Goal: Task Accomplishment & Management: Complete application form

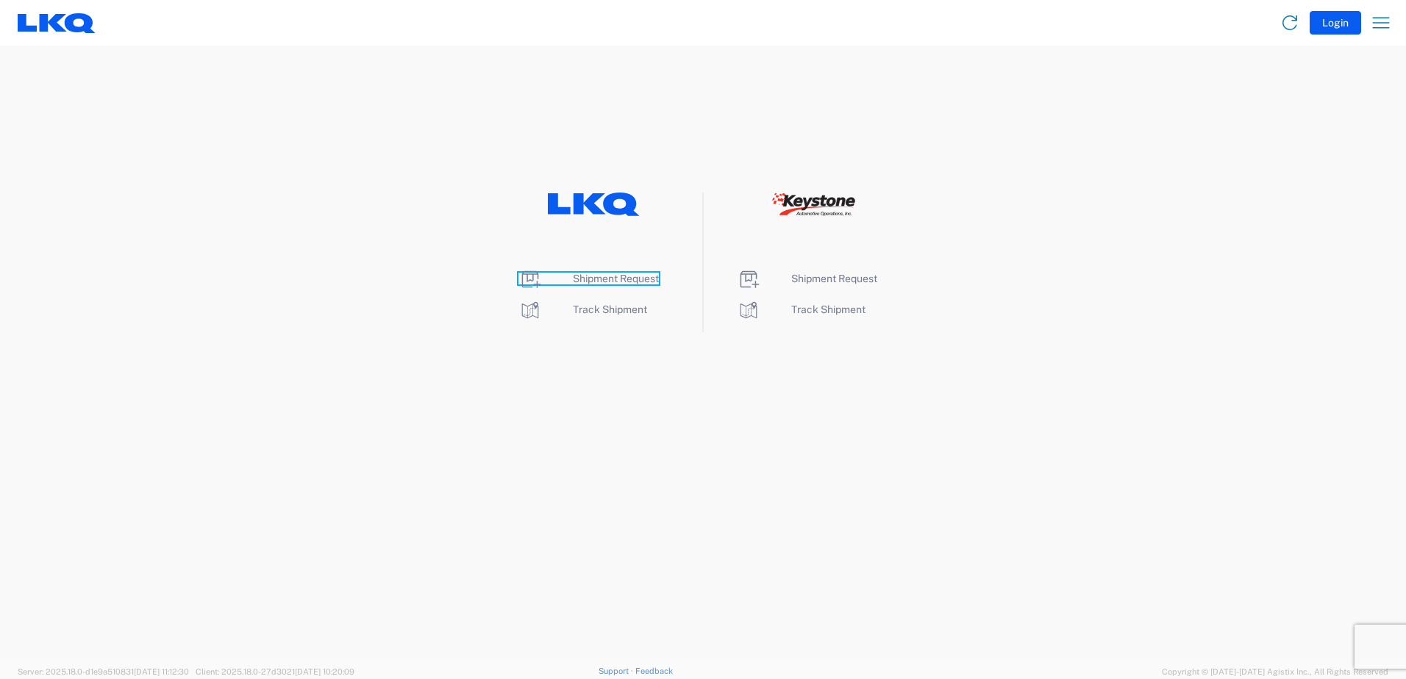
click at [624, 279] on span "Shipment Request" at bounding box center [616, 279] width 86 height 12
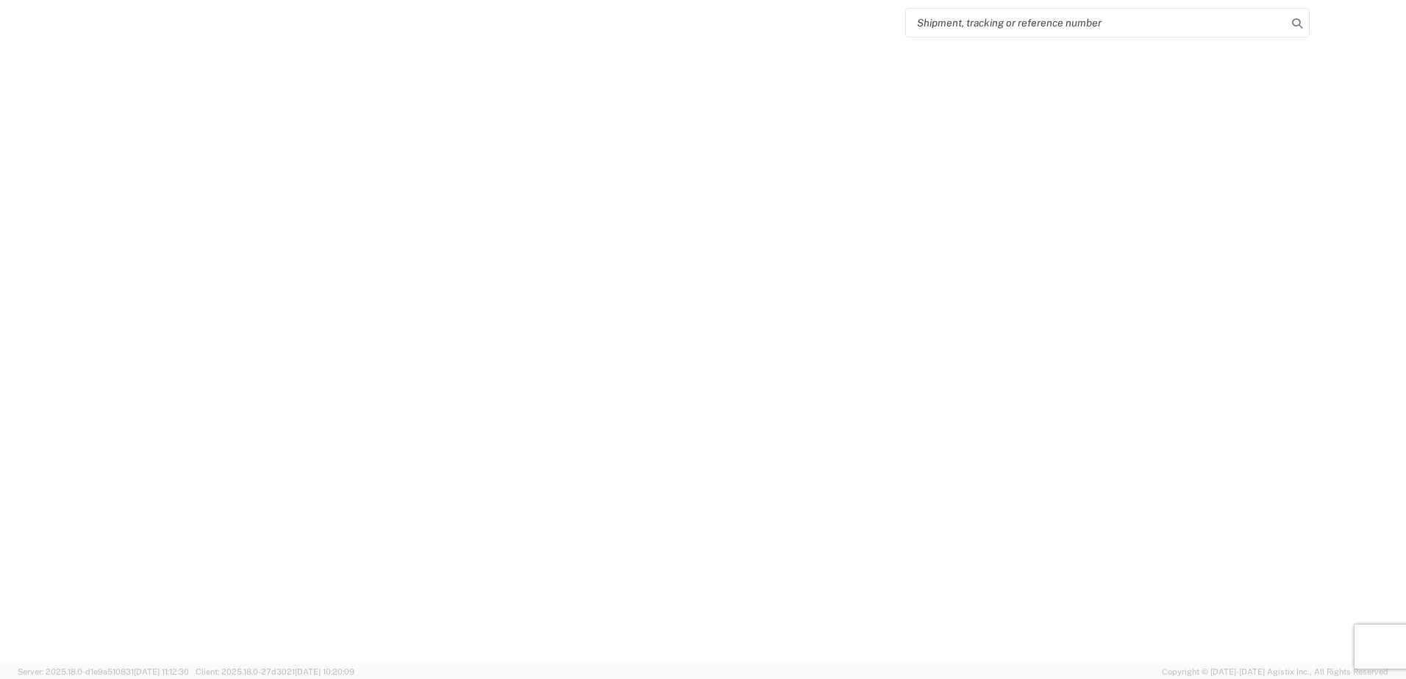
select select "FULL"
select select "LBS"
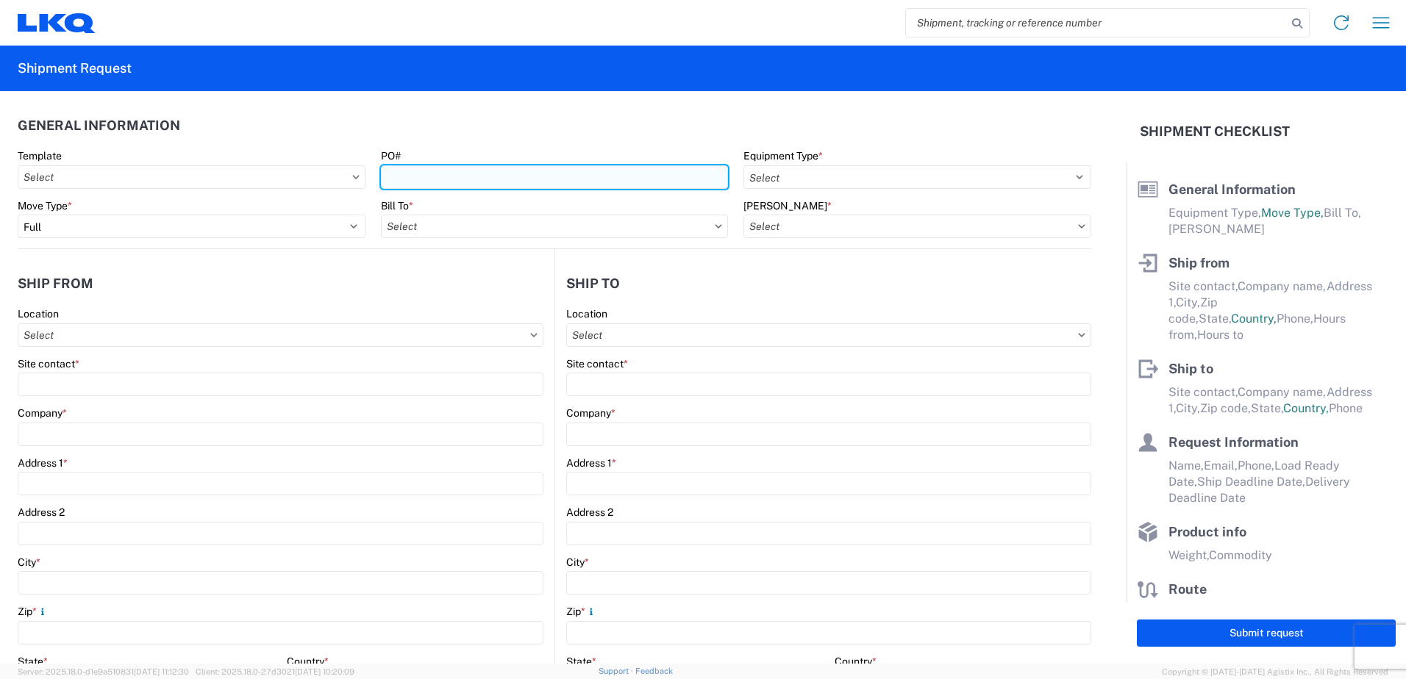
click at [612, 179] on input "PO#" at bounding box center [555, 177] width 348 height 24
type input "304-#124"
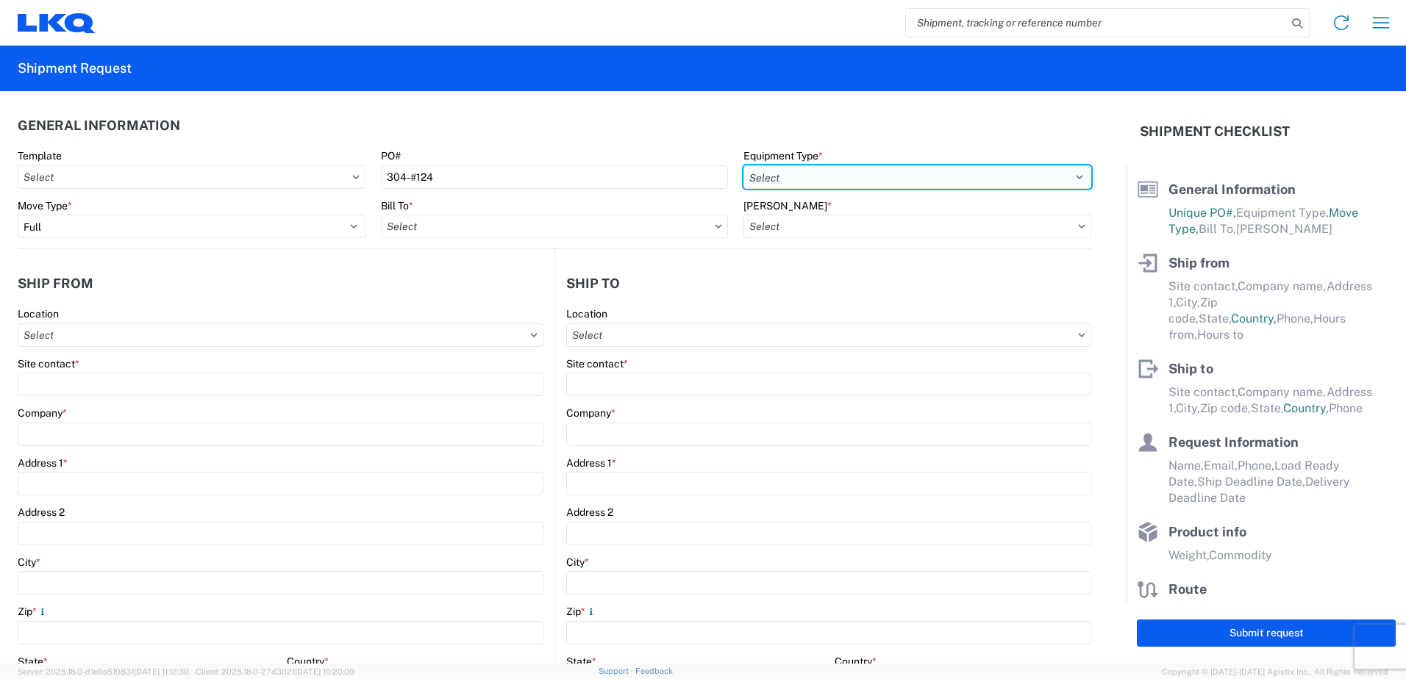
click at [812, 168] on select "Select 53’ Dry Van Flatbed Dropdeck (van) Lowboy (flatbed) Rail" at bounding box center [917, 177] width 348 height 24
select select "STDV"
click at [743, 165] on select "Select 53’ Dry Van Flatbed Dropdeck (van) Lowboy (flatbed) Rail" at bounding box center [917, 177] width 348 height 24
click at [481, 231] on input "Bill To *" at bounding box center [555, 227] width 348 height 24
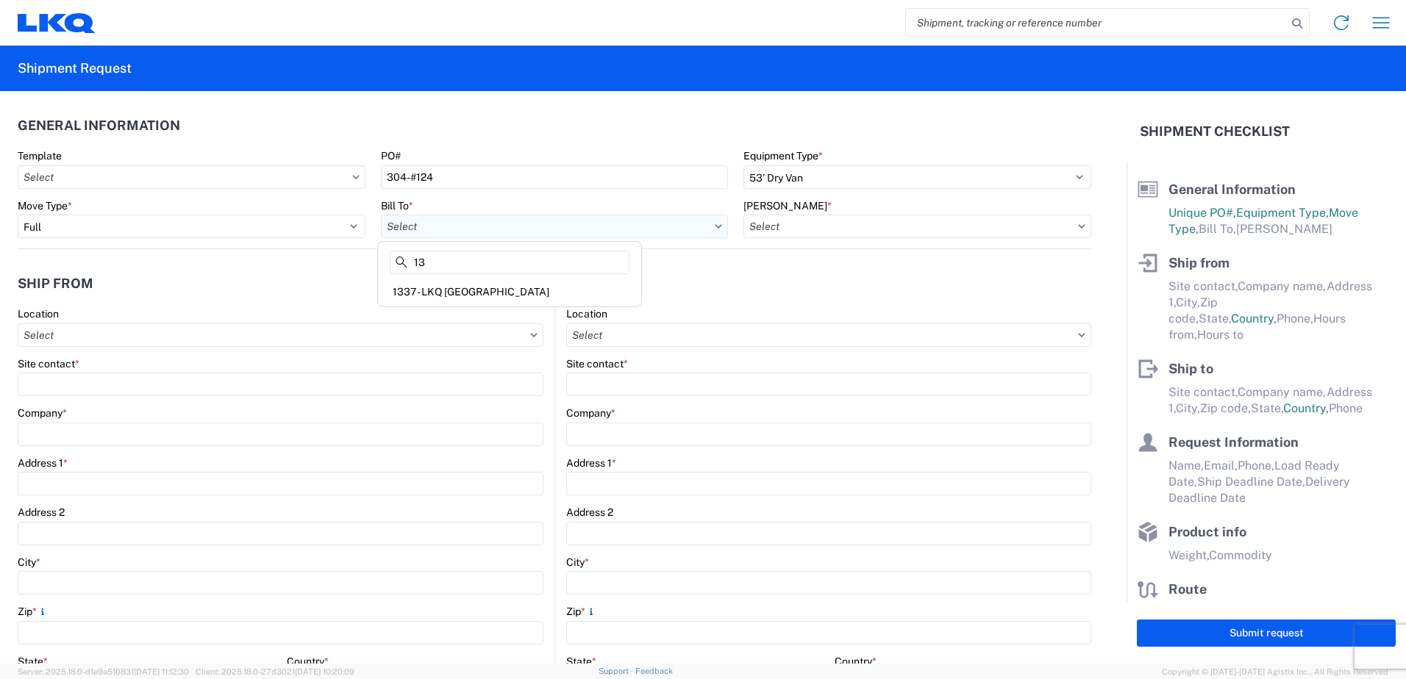
type input "1"
type input "1635"
click at [478, 293] on div "1635 - Alsip - Knopf" at bounding box center [509, 292] width 257 height 24
type input "1635 - Alsip - Knopf"
click at [813, 226] on input "Bill Code *" at bounding box center [917, 227] width 348 height 24
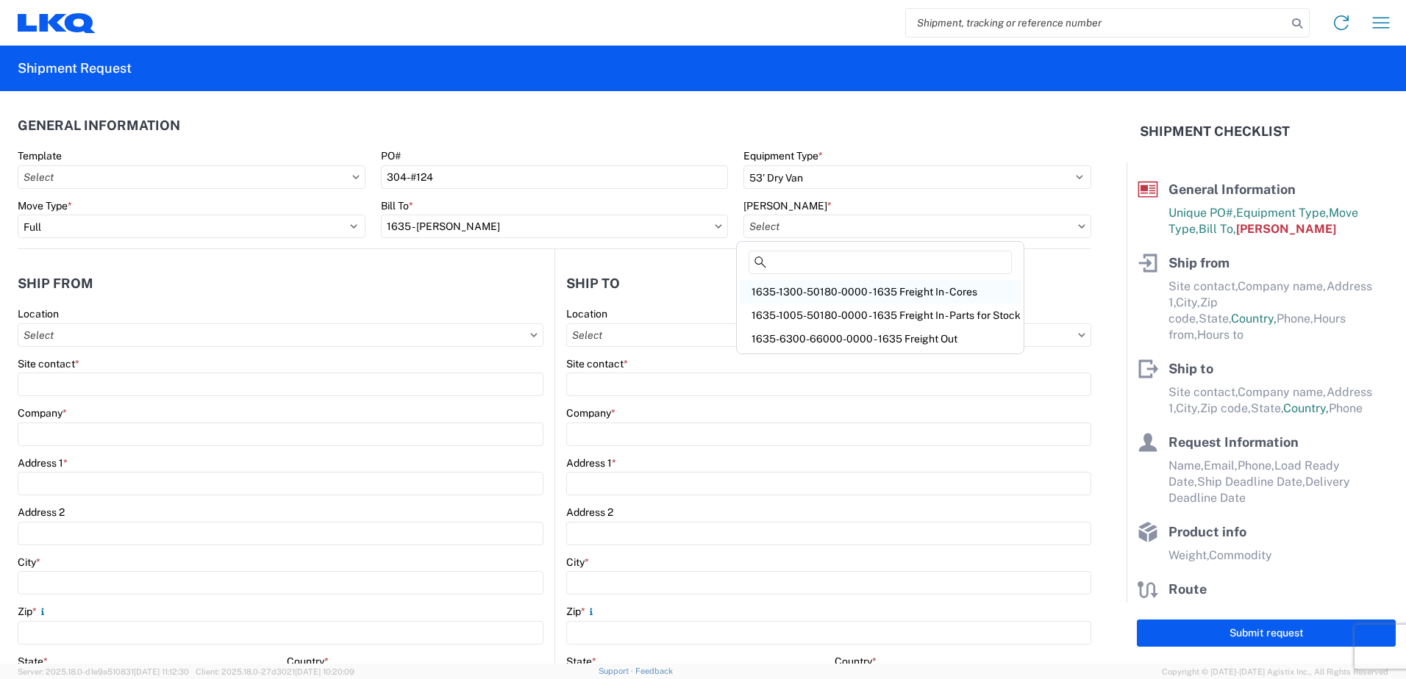
click at [859, 294] on div "1635-1300-50180-0000 - 1635 Freight In - Cores" at bounding box center [880, 292] width 281 height 24
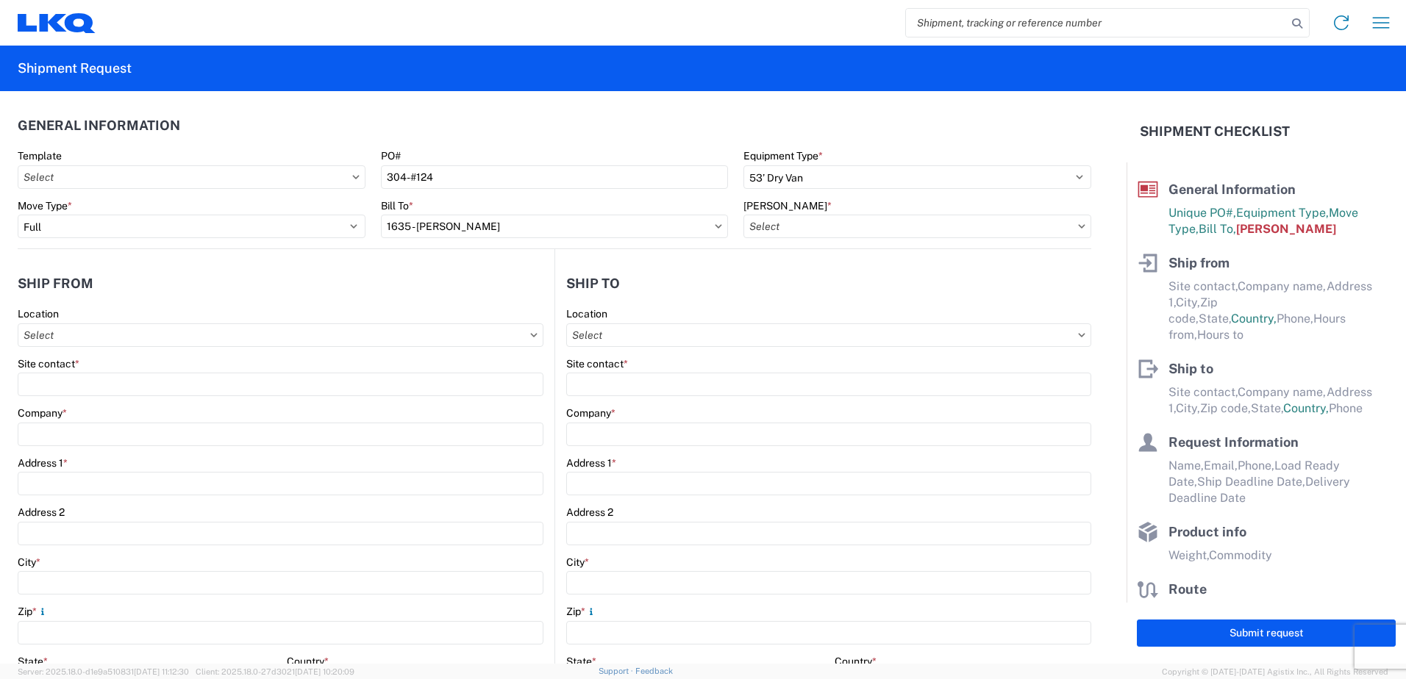
type input "1635-1300-50180-0000 - 1635 Freight In - Cores"
click at [181, 338] on input "Location" at bounding box center [281, 336] width 526 height 24
type input "1304"
click at [146, 397] on div "1304 - LKQ Buffalo" at bounding box center [149, 401] width 257 height 24
type input "1304 - LKQ Buffalo"
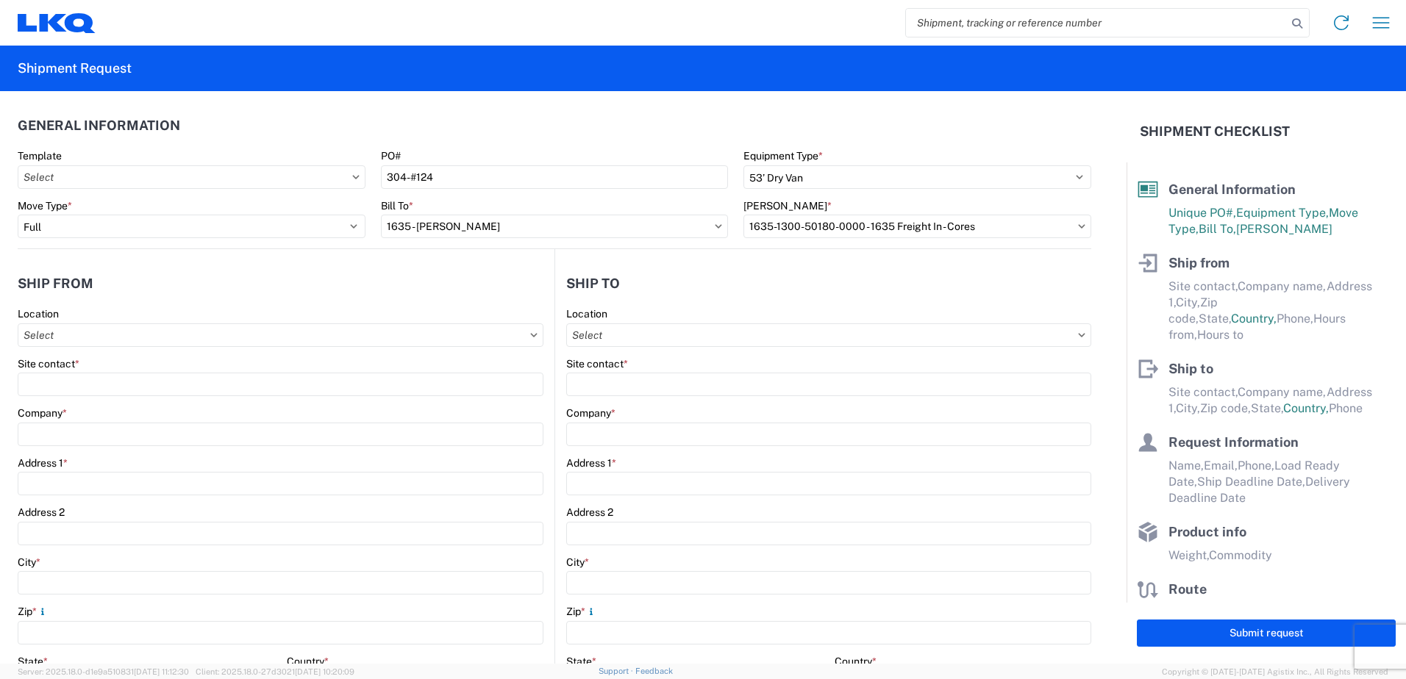
type input "LKQ Corporation"
type input "2871 Broadway St Suite 500"
type input "Buffalo"
type input "14227"
select select "NY"
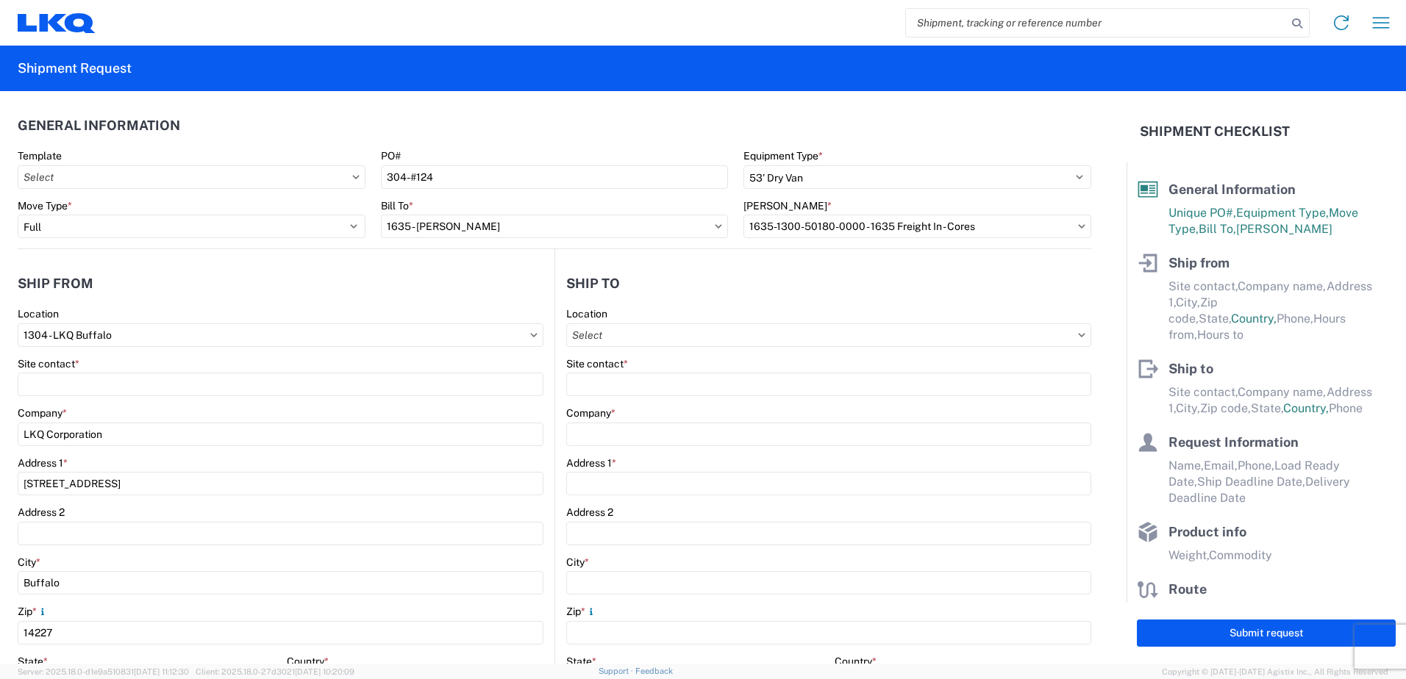
select select "US"
type input "08:00"
type input "17:00"
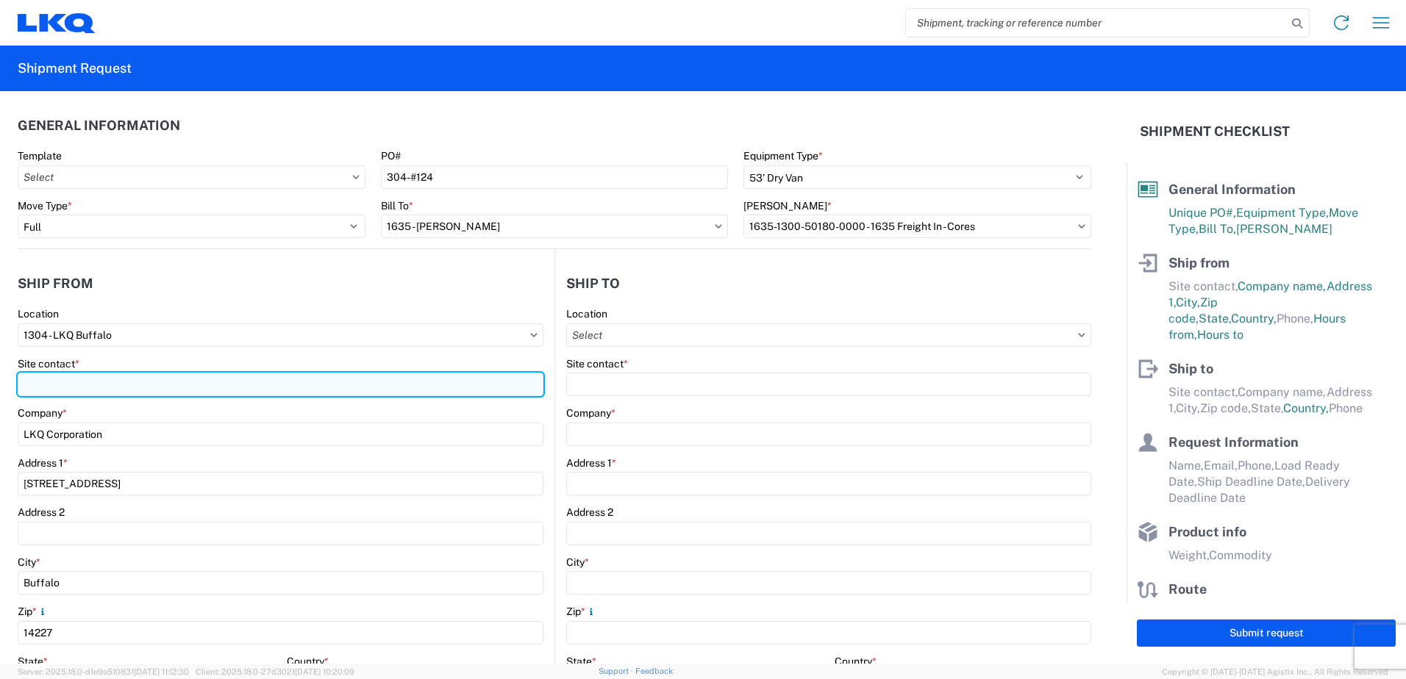
click at [145, 393] on input "Site contact *" at bounding box center [281, 385] width 526 height 24
click at [145, 393] on input "Nicole Butcher" at bounding box center [281, 385] width 526 height 24
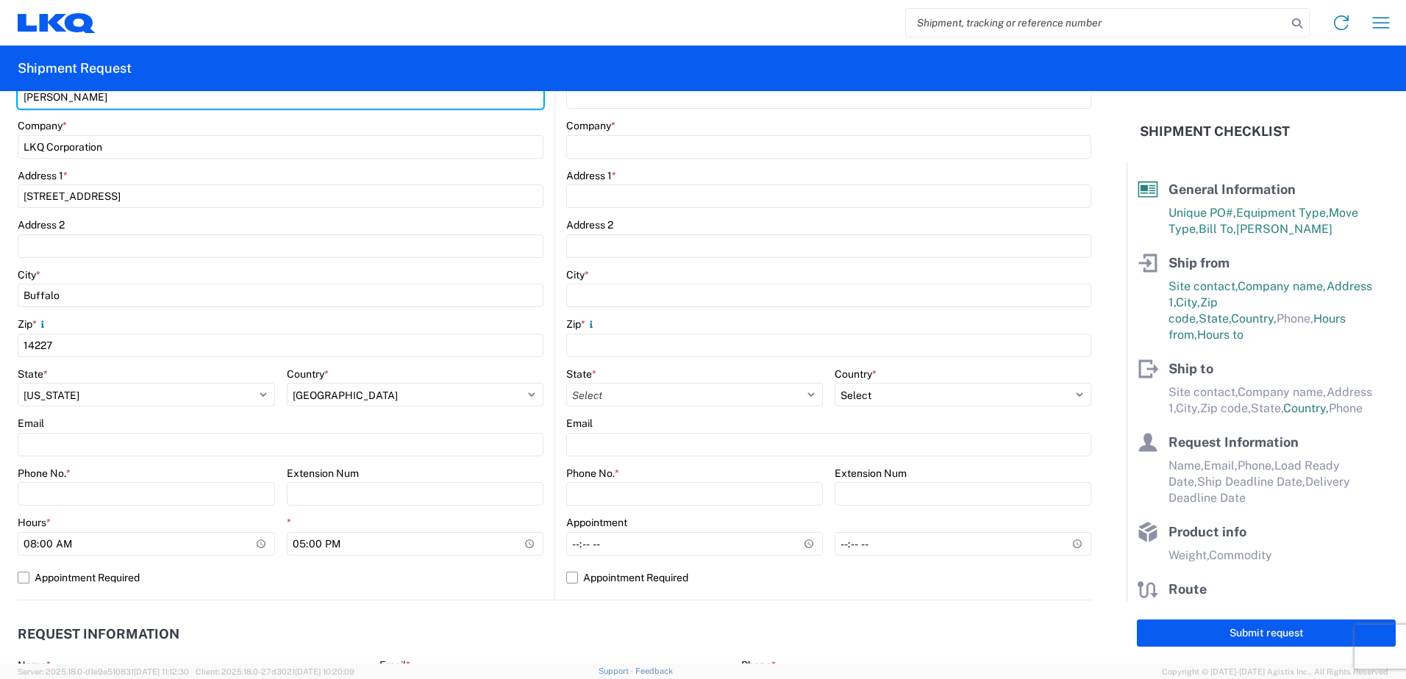
scroll to position [294, 0]
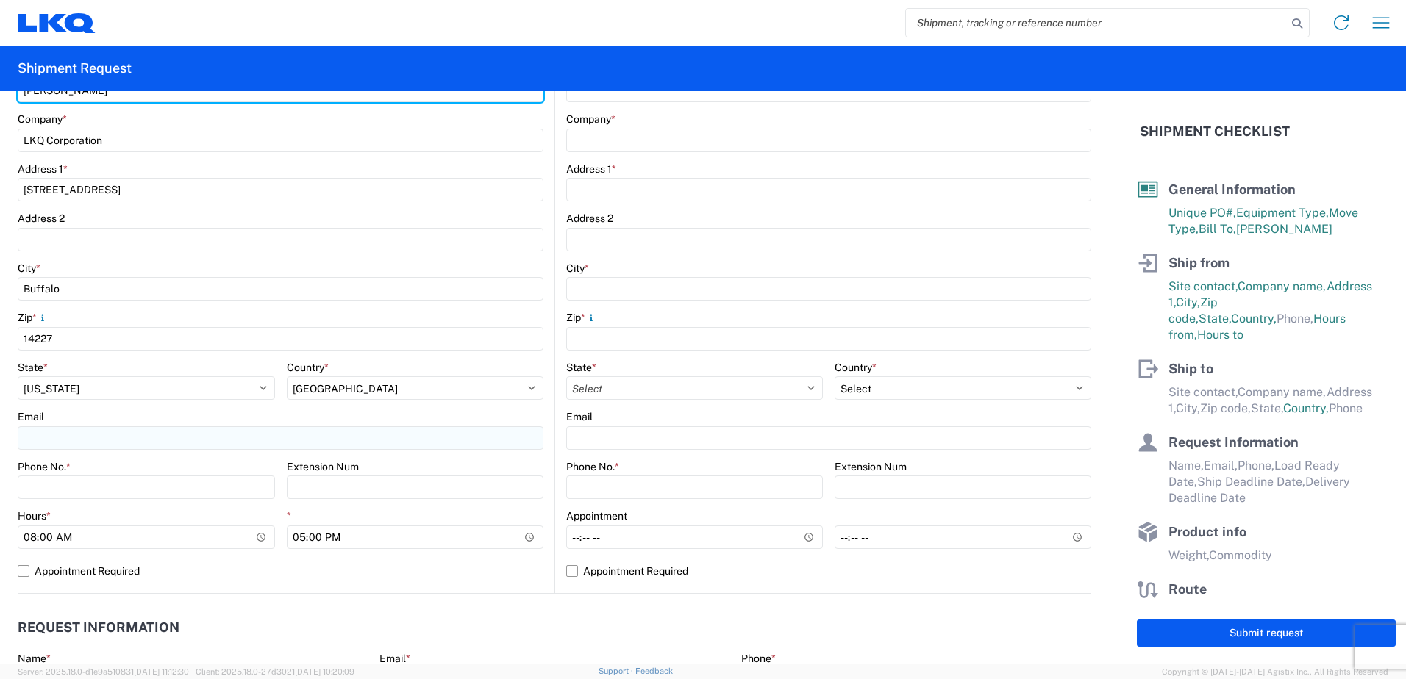
type input "Nicole Butcher"
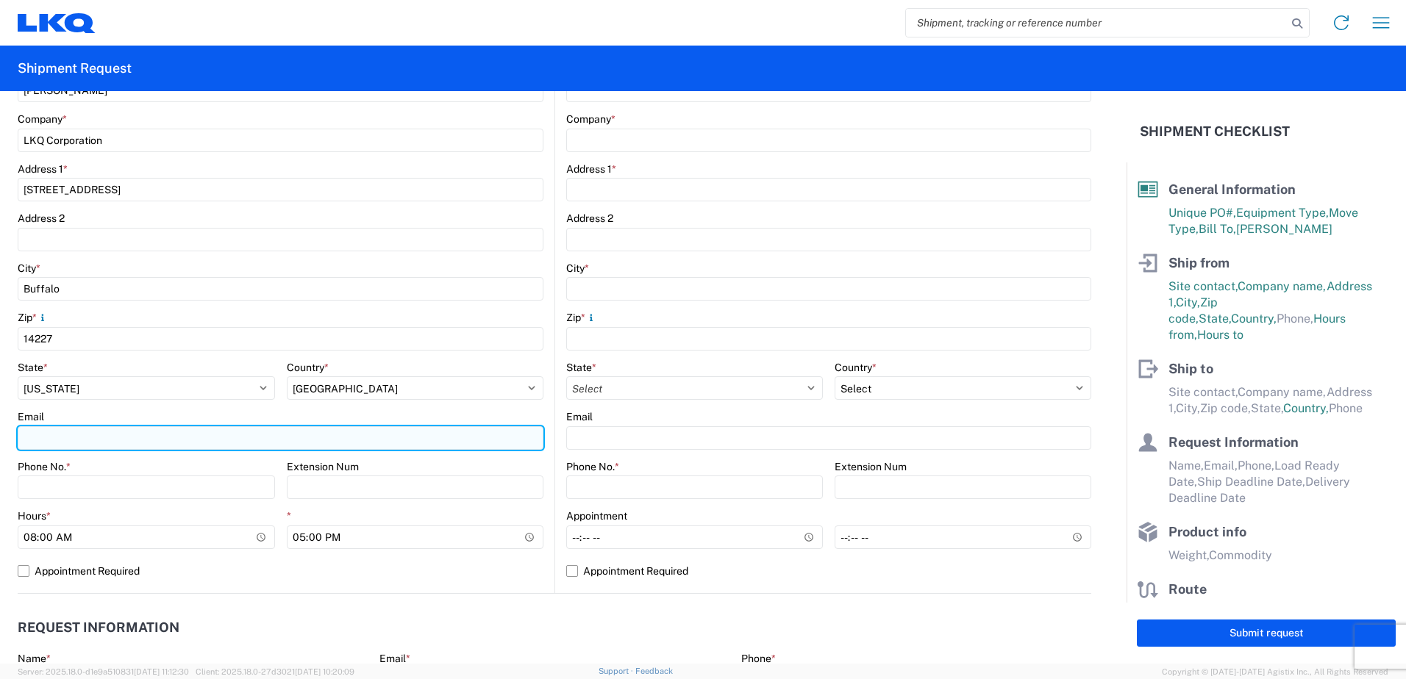
click at [81, 443] on input "Email" at bounding box center [281, 438] width 526 height 24
type input "nmbutcher@lkqcorp.com"
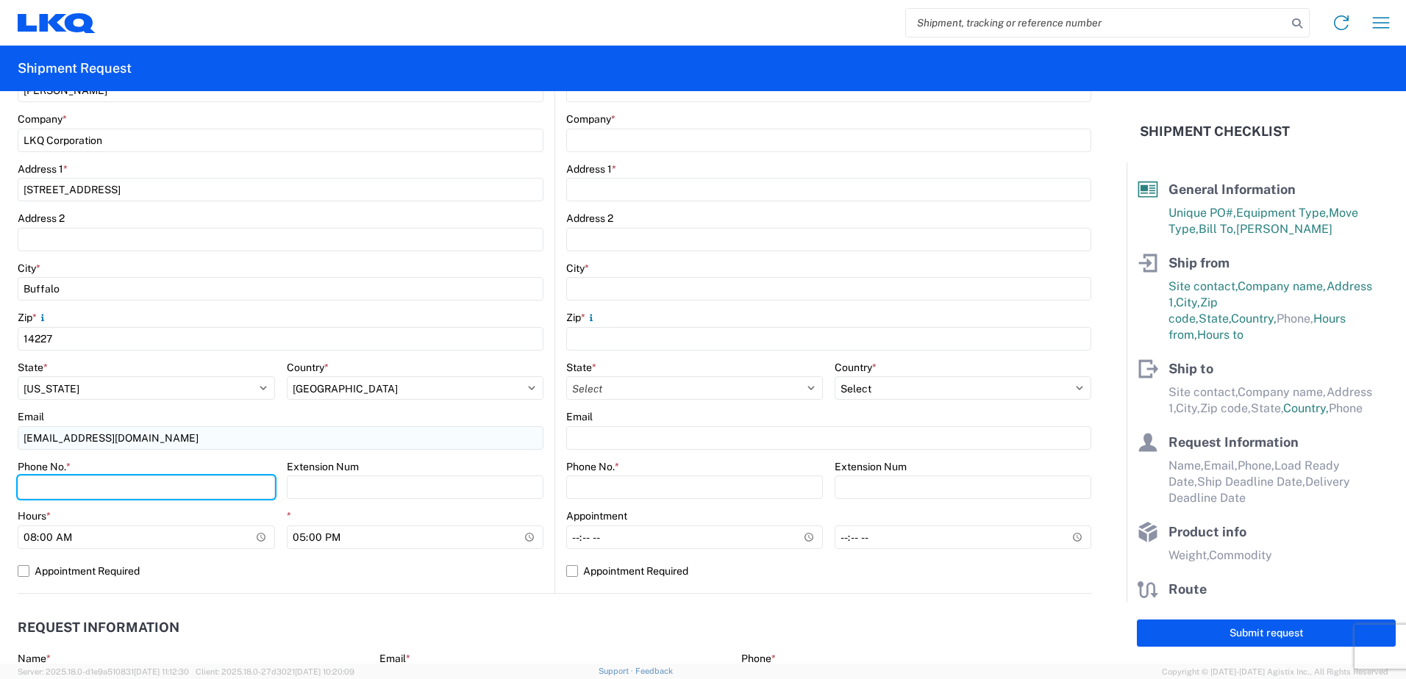
type input "7165416185"
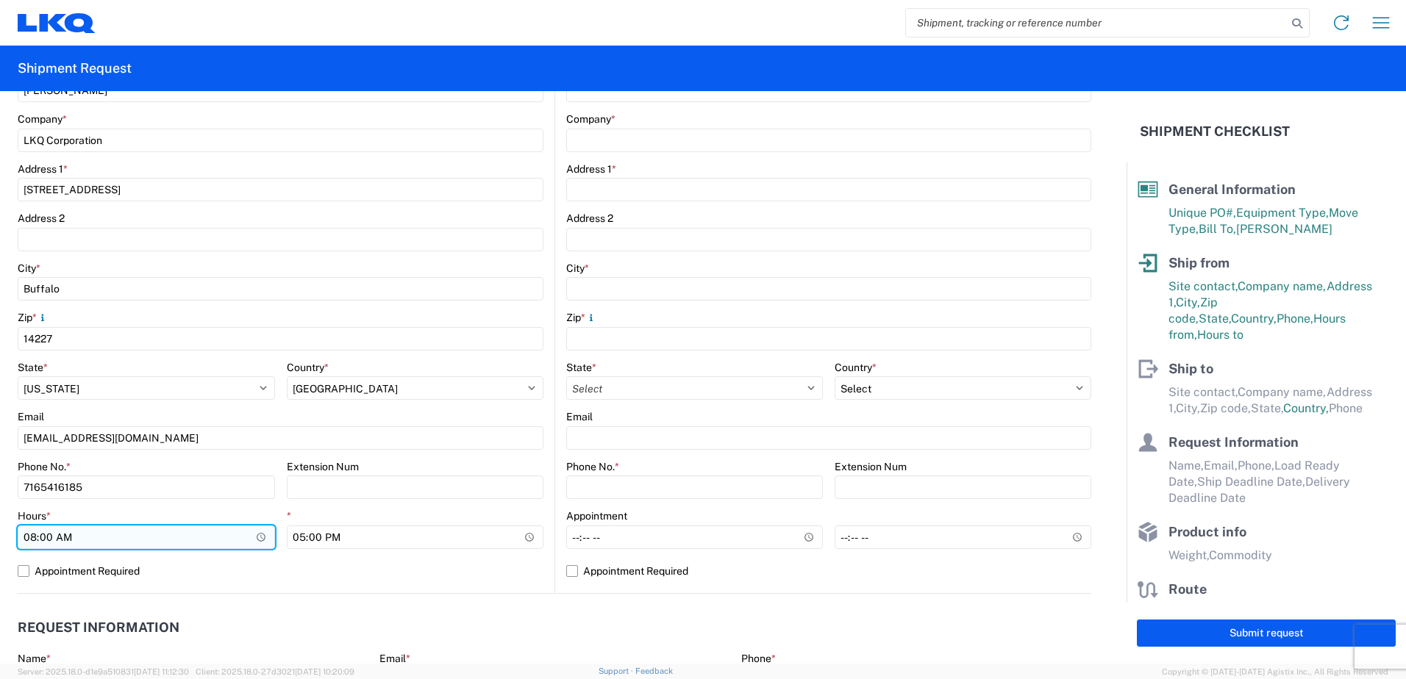
click at [258, 538] on input "08:00" at bounding box center [146, 538] width 257 height 24
type input "09:30"
click at [238, 568] on label "Appointment Required" at bounding box center [281, 572] width 526 height 24
click at [0, 0] on input "Appointment Required" at bounding box center [0, 0] width 0 height 0
select select "US"
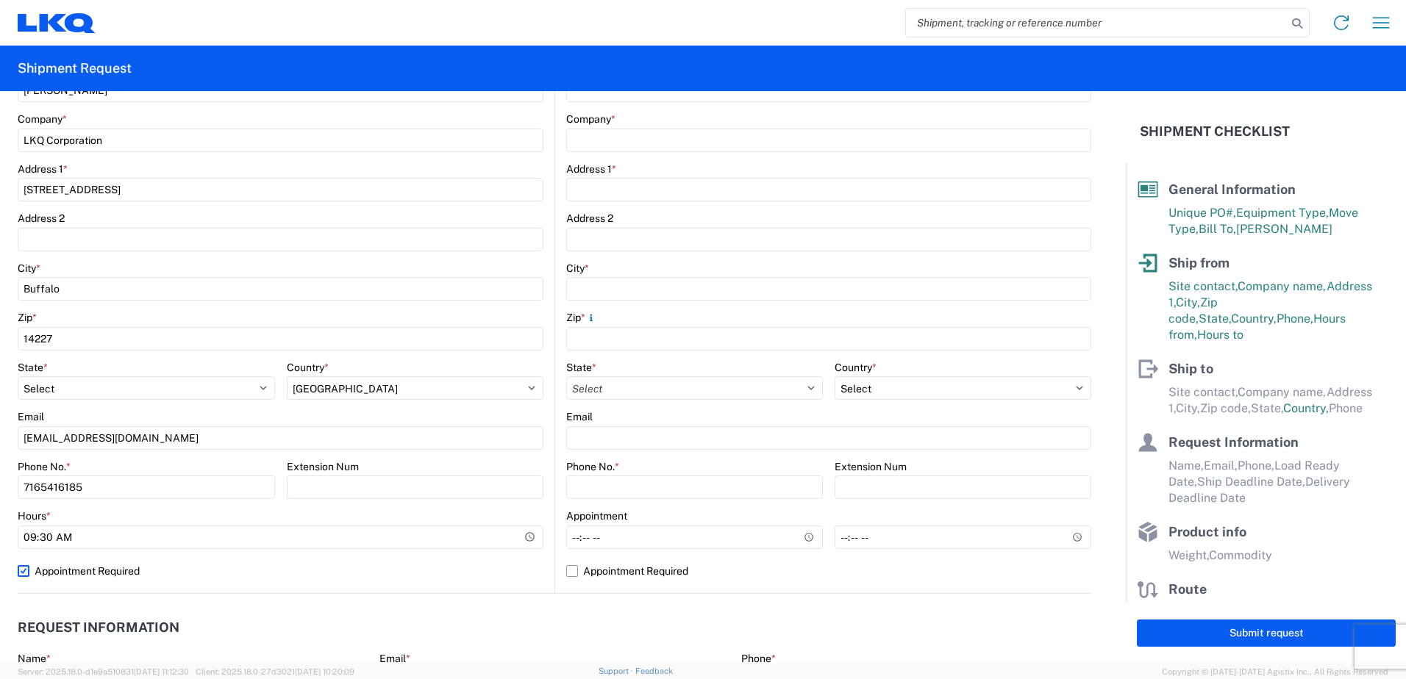
click at [21, 568] on label "Appointment Required" at bounding box center [281, 572] width 526 height 24
click at [0, 0] on input "Appointment Required" at bounding box center [0, 0] width 0 height 0
select select "US"
click at [522, 534] on input "17:00" at bounding box center [415, 538] width 257 height 24
click at [458, 364] on div "Country *" at bounding box center [415, 367] width 257 height 13
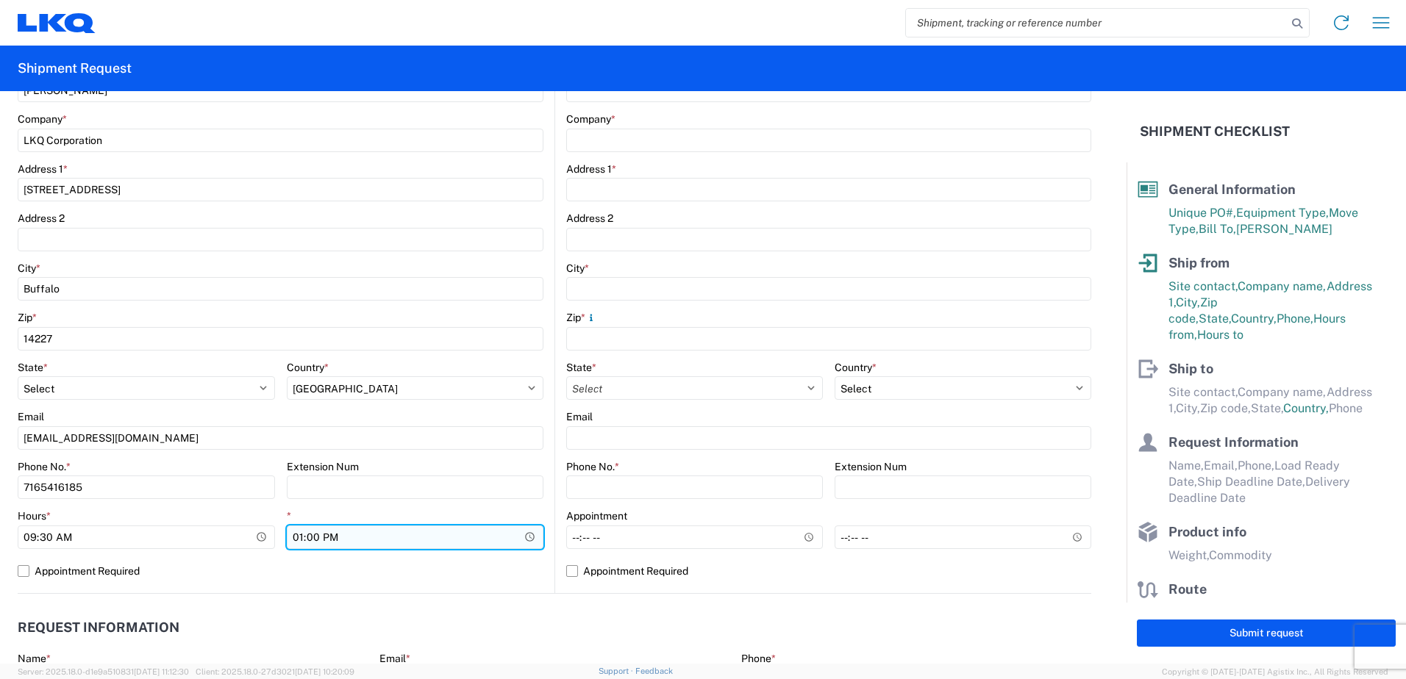
click at [300, 536] on input "13:00" at bounding box center [415, 538] width 257 height 24
type input "14:00"
click at [435, 415] on div "Email" at bounding box center [281, 416] width 526 height 13
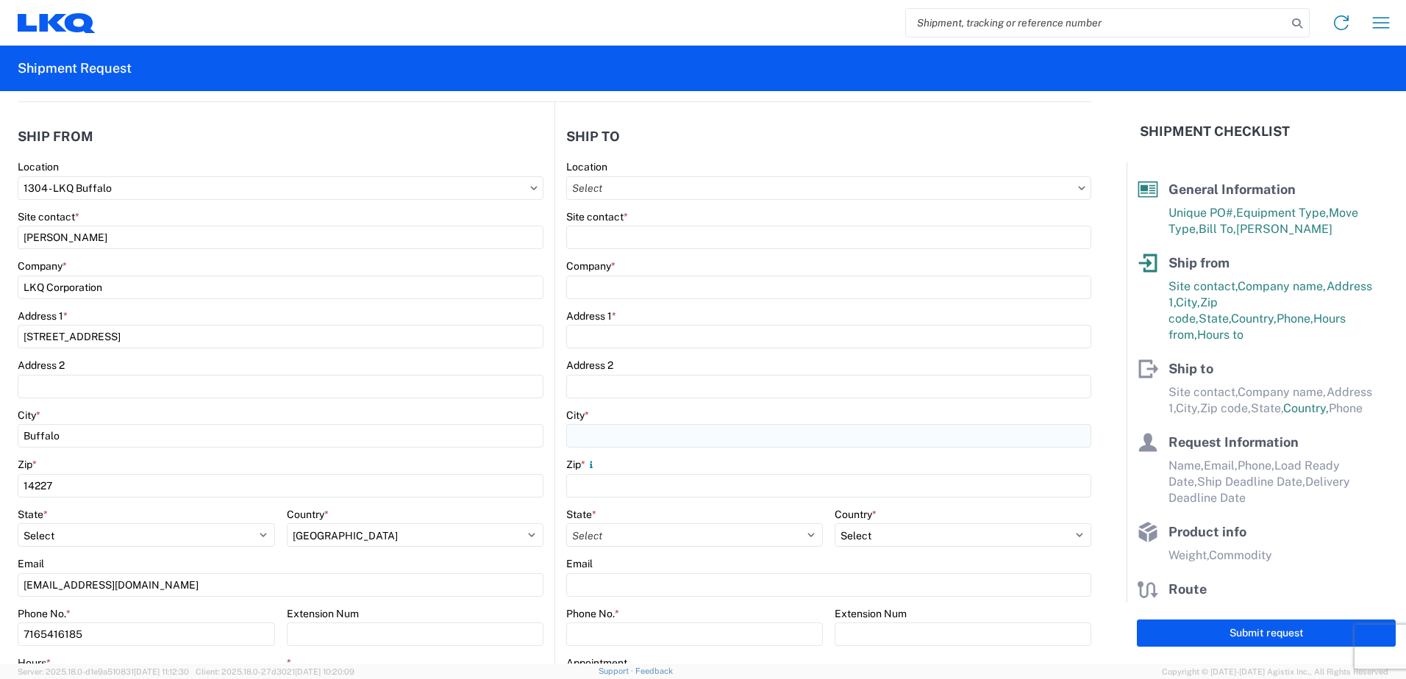
scroll to position [0, 0]
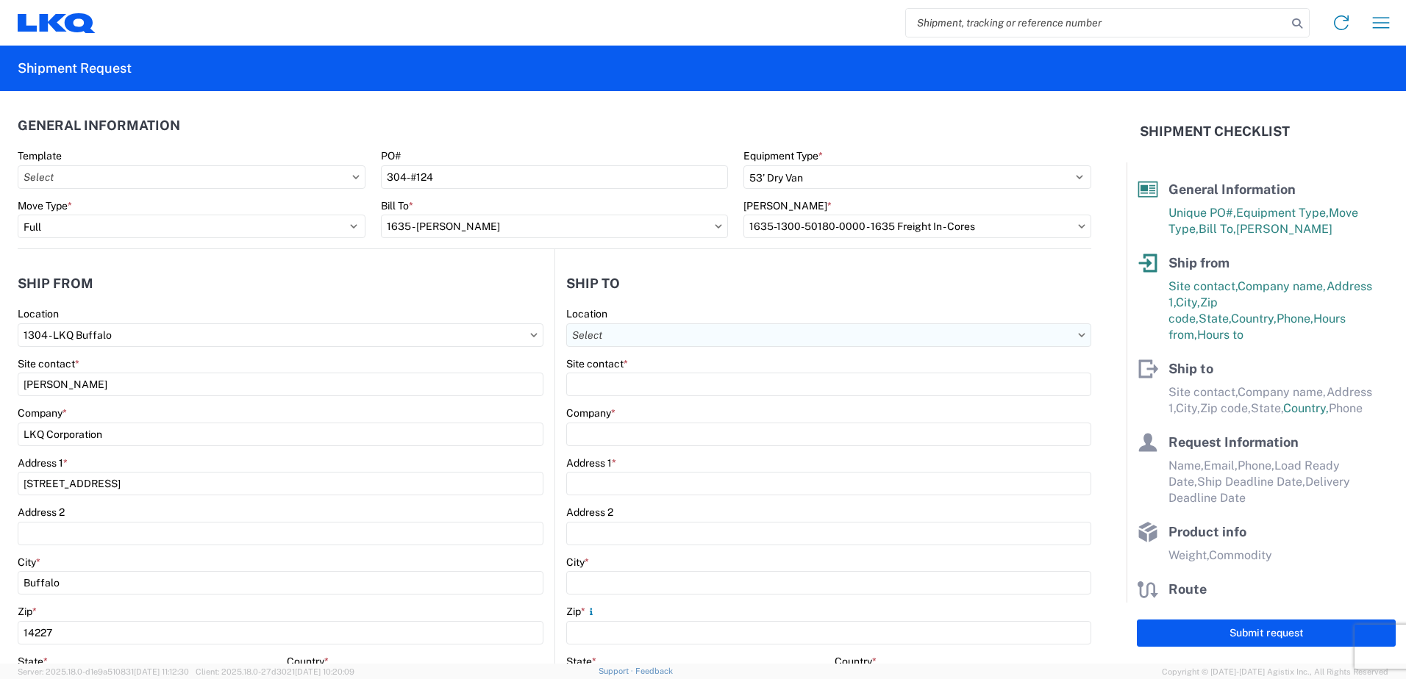
click at [710, 334] on input "Location" at bounding box center [828, 336] width 525 height 24
type input "1635"
click at [679, 408] on div "1635 - Alsip - Knopf" at bounding box center [693, 401] width 257 height 24
type input "1635 - Alsip - Knopf"
type input "Robert Benette"
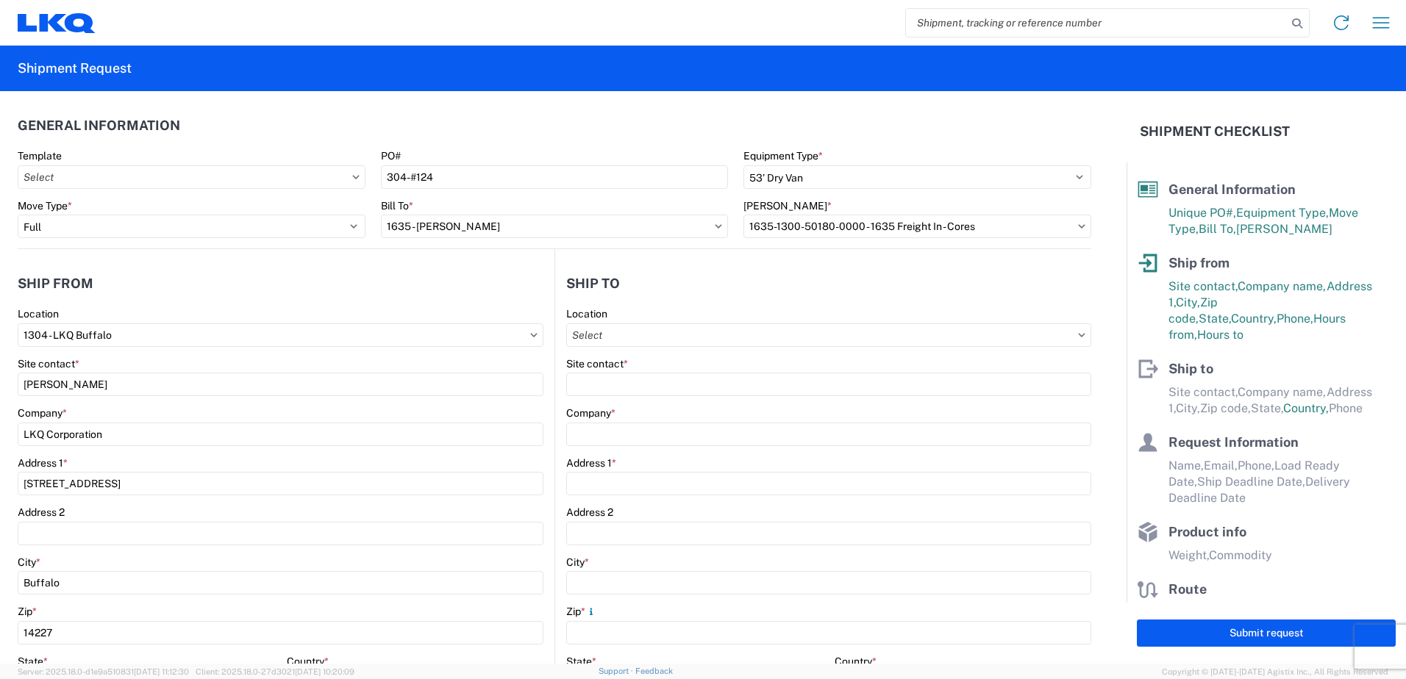
type input "LKQ Corporation"
type input "11800 S. Austin Ave."
type input "Suite C"
type input "Alsip"
type input "60803"
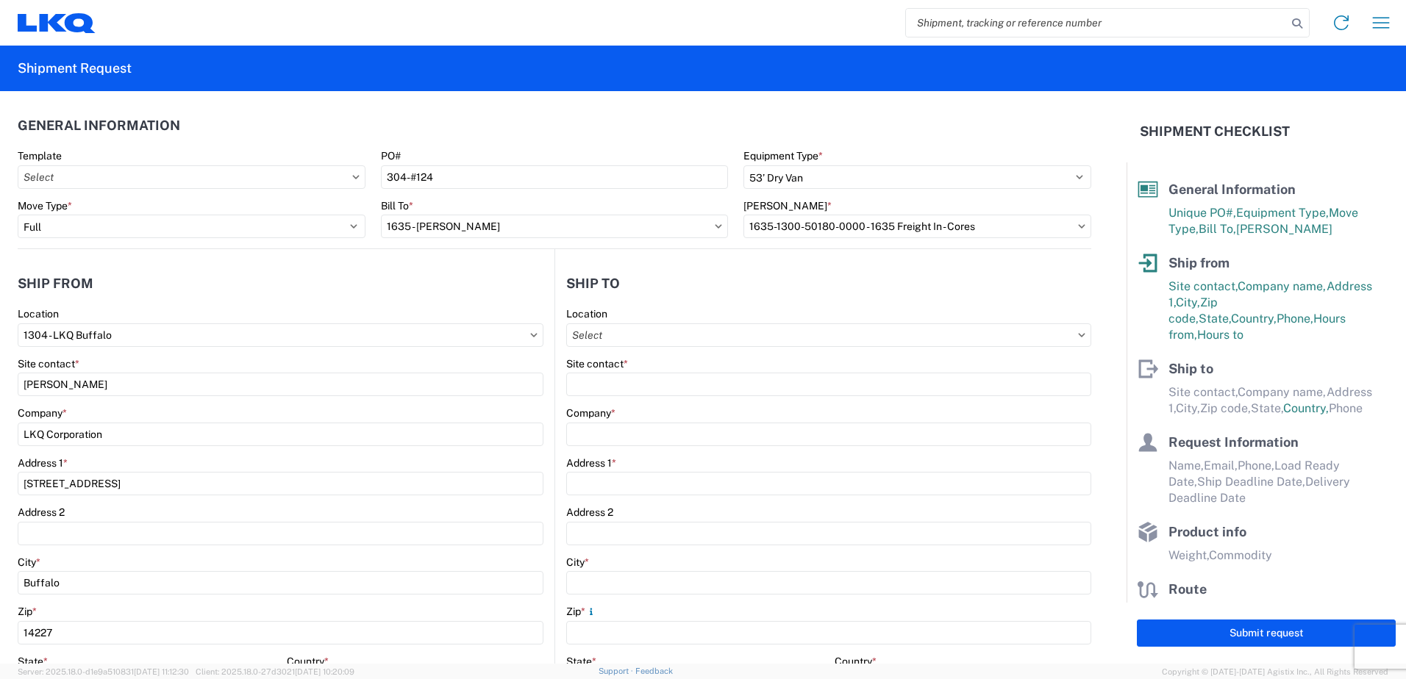
type input "rebenette@lkqcorp.com"
select select "US"
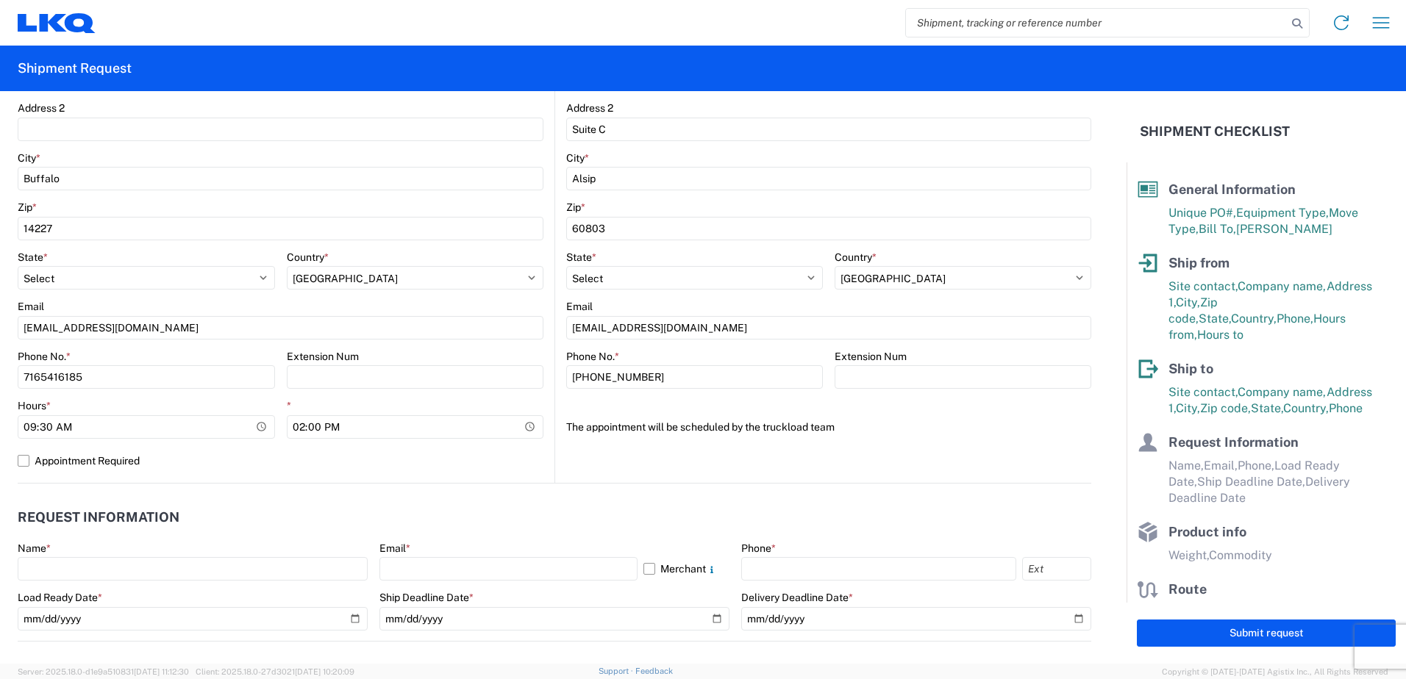
scroll to position [441, 0]
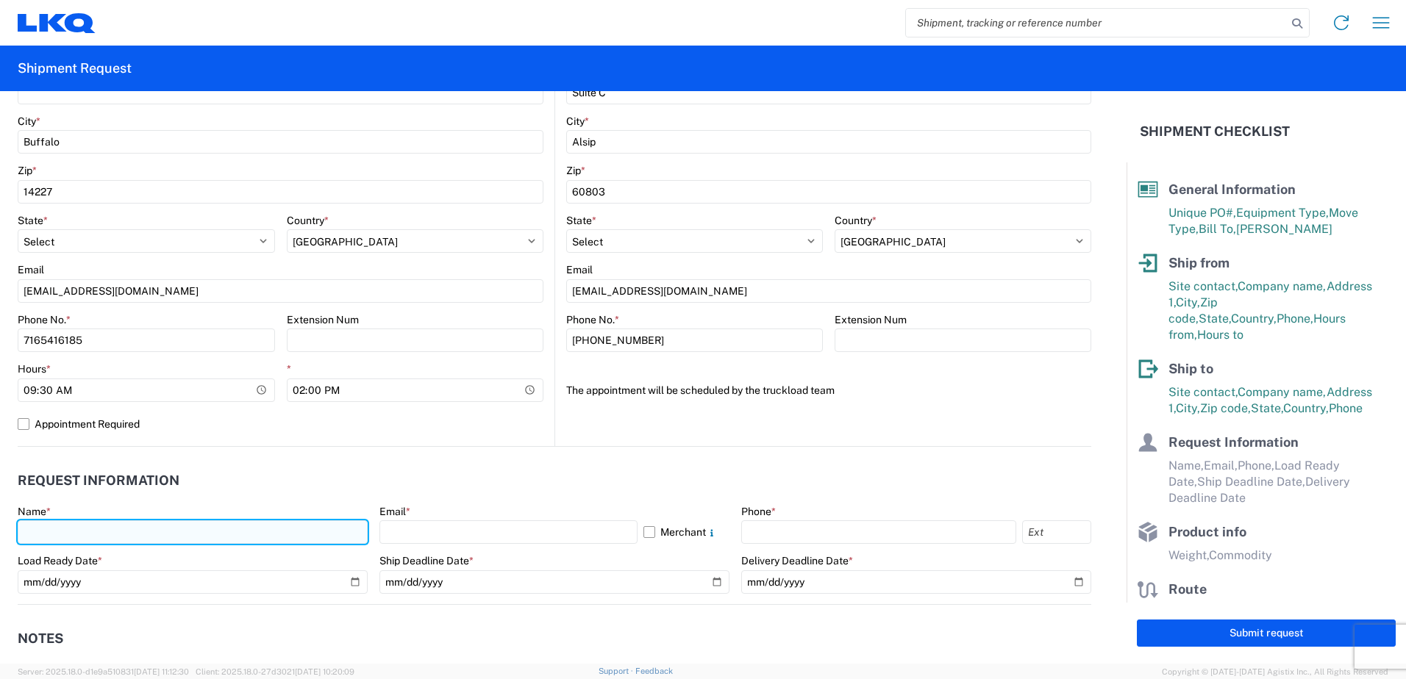
click at [304, 535] on input "text" at bounding box center [193, 533] width 350 height 24
click at [126, 531] on input "text" at bounding box center [193, 533] width 350 height 24
type input "Nicole Butcher"
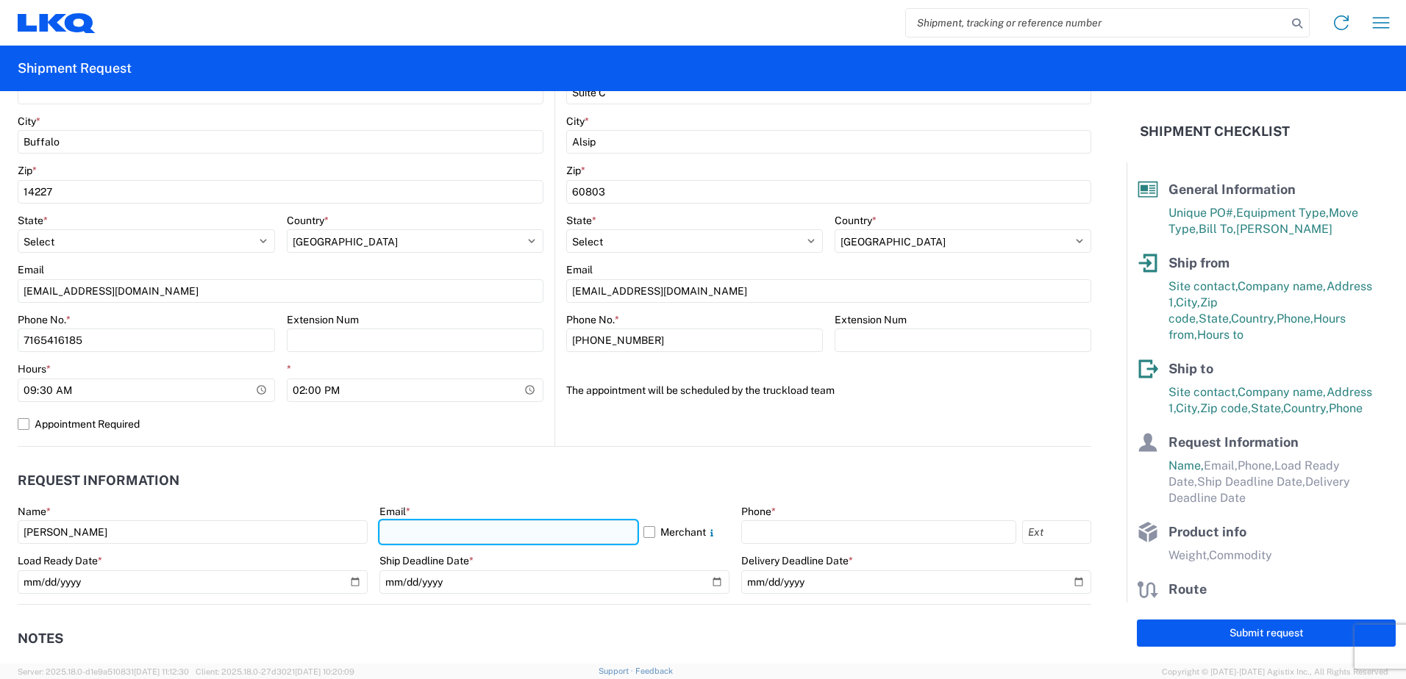
click at [449, 538] on input "text" at bounding box center [508, 533] width 258 height 24
type input "nmbutcher@lkqcorp.com"
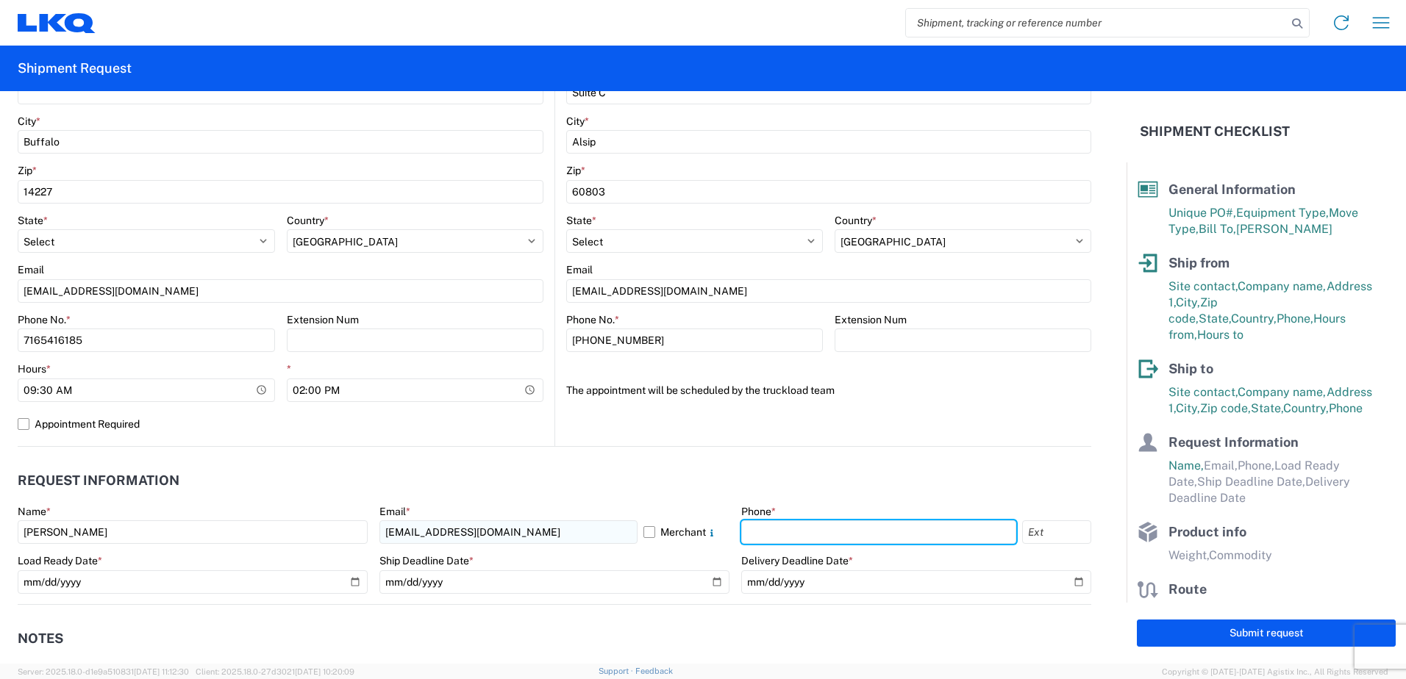
type input "7165416185"
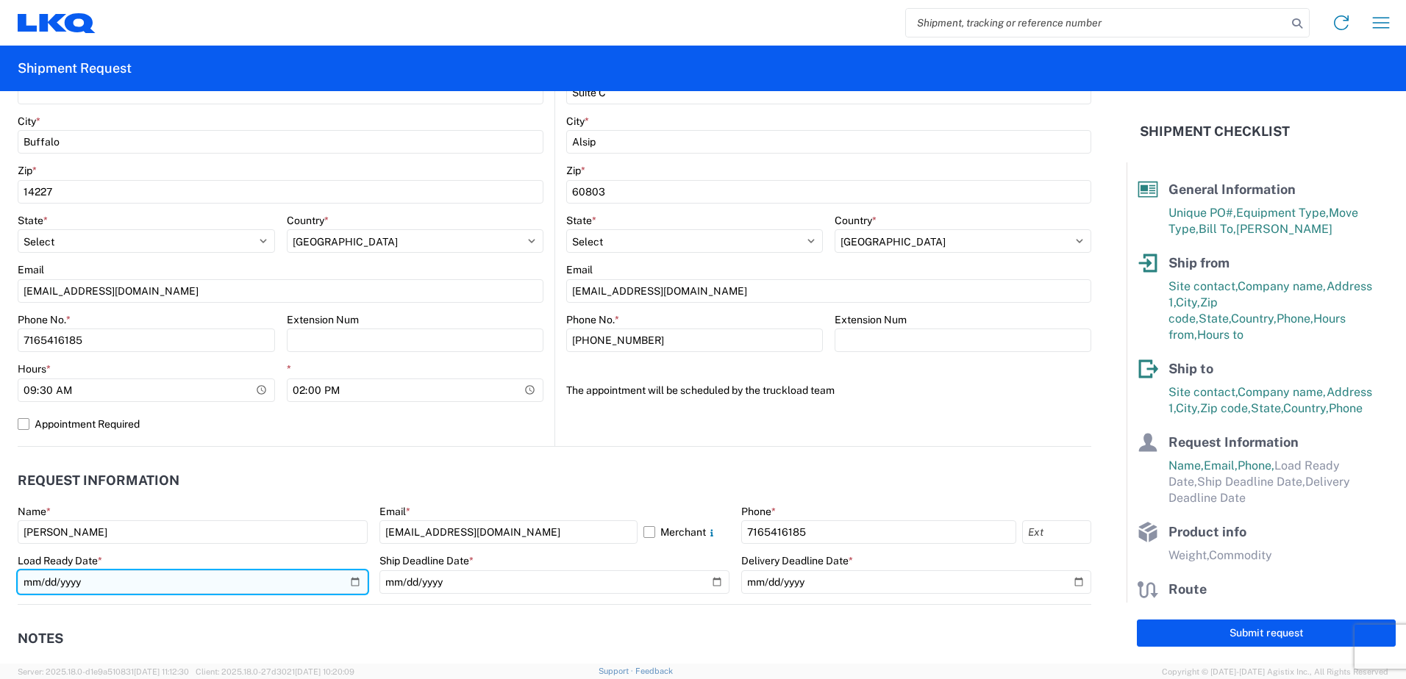
click at [351, 581] on input "date" at bounding box center [193, 583] width 350 height 24
type input "2025-09-11"
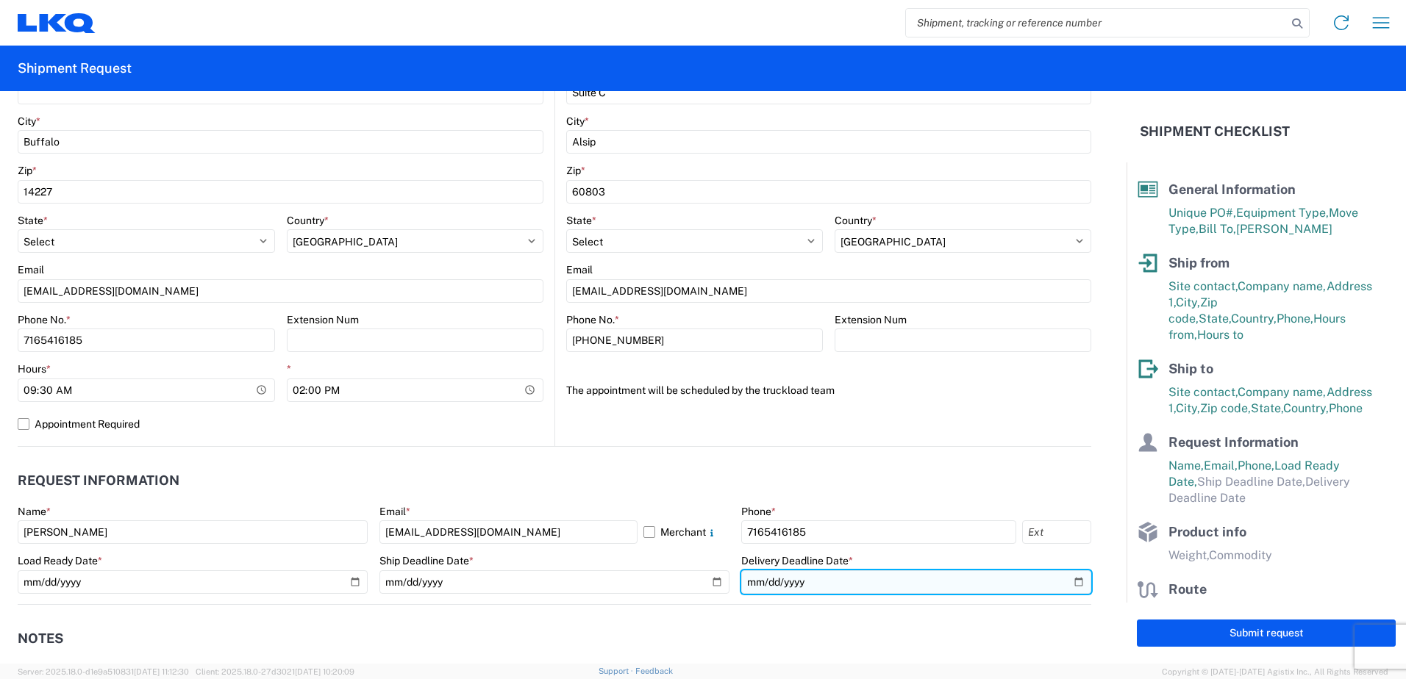
click at [1070, 583] on input "date" at bounding box center [916, 583] width 350 height 24
type input "2025-09-16"
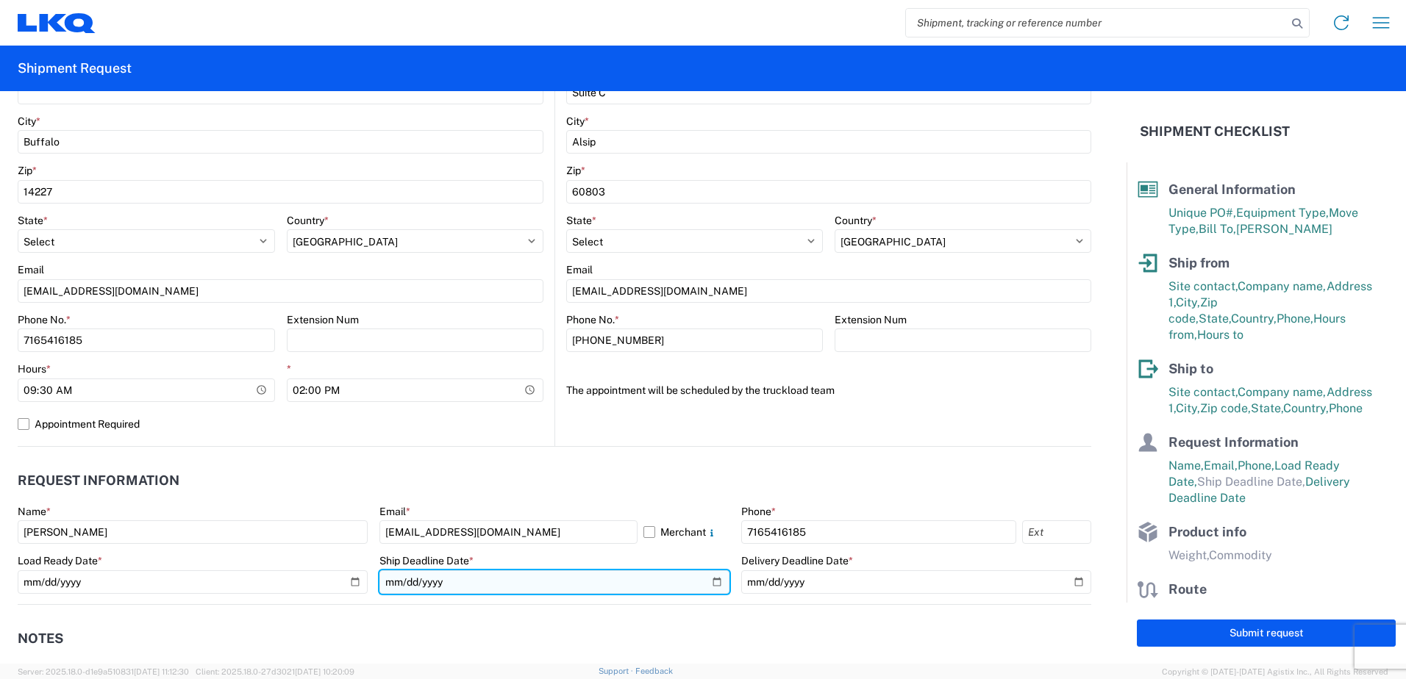
click at [711, 582] on input "date" at bounding box center [554, 583] width 350 height 24
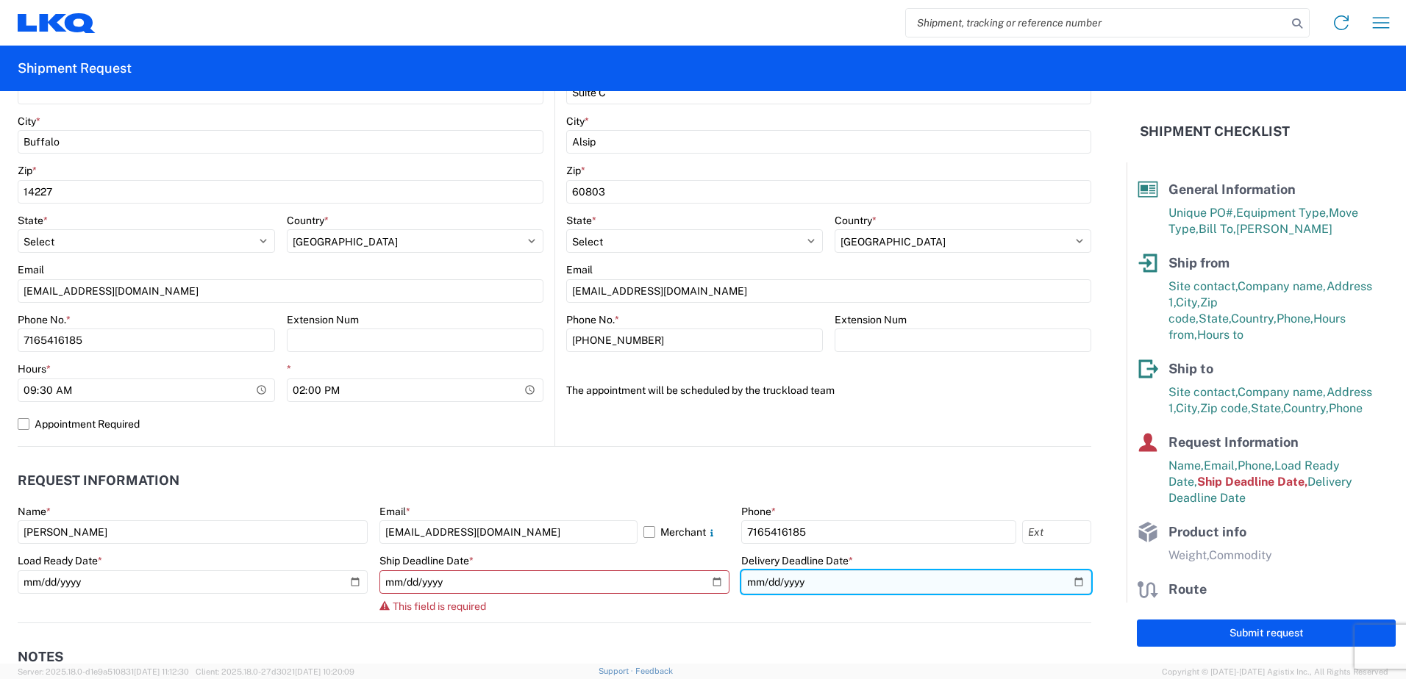
click at [1044, 583] on input "2025-09-16" at bounding box center [916, 583] width 350 height 24
click at [1033, 580] on input "date" at bounding box center [916, 583] width 350 height 24
click at [1071, 579] on input "date" at bounding box center [916, 583] width 350 height 24
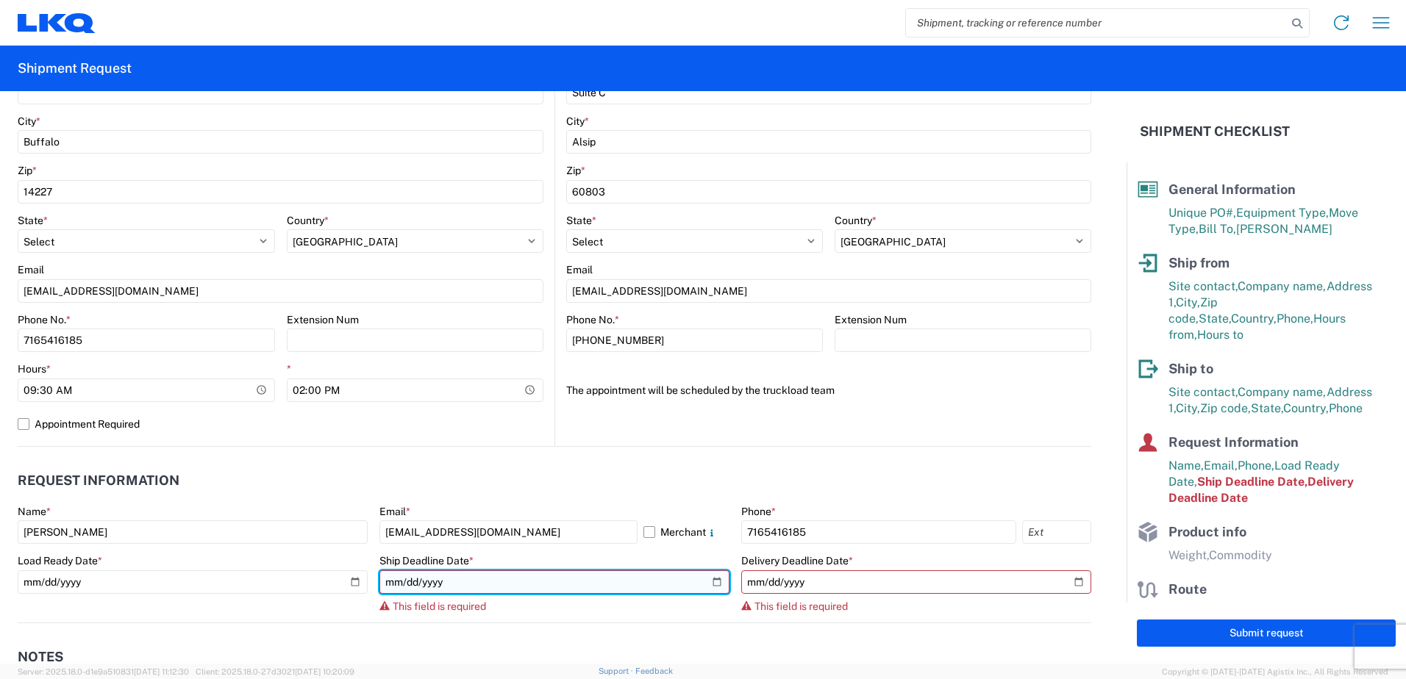
click at [709, 583] on input "date" at bounding box center [554, 583] width 350 height 24
click at [500, 575] on input "date" at bounding box center [554, 583] width 350 height 24
click at [711, 584] on input "date" at bounding box center [554, 583] width 350 height 24
type input "2025-09-16"
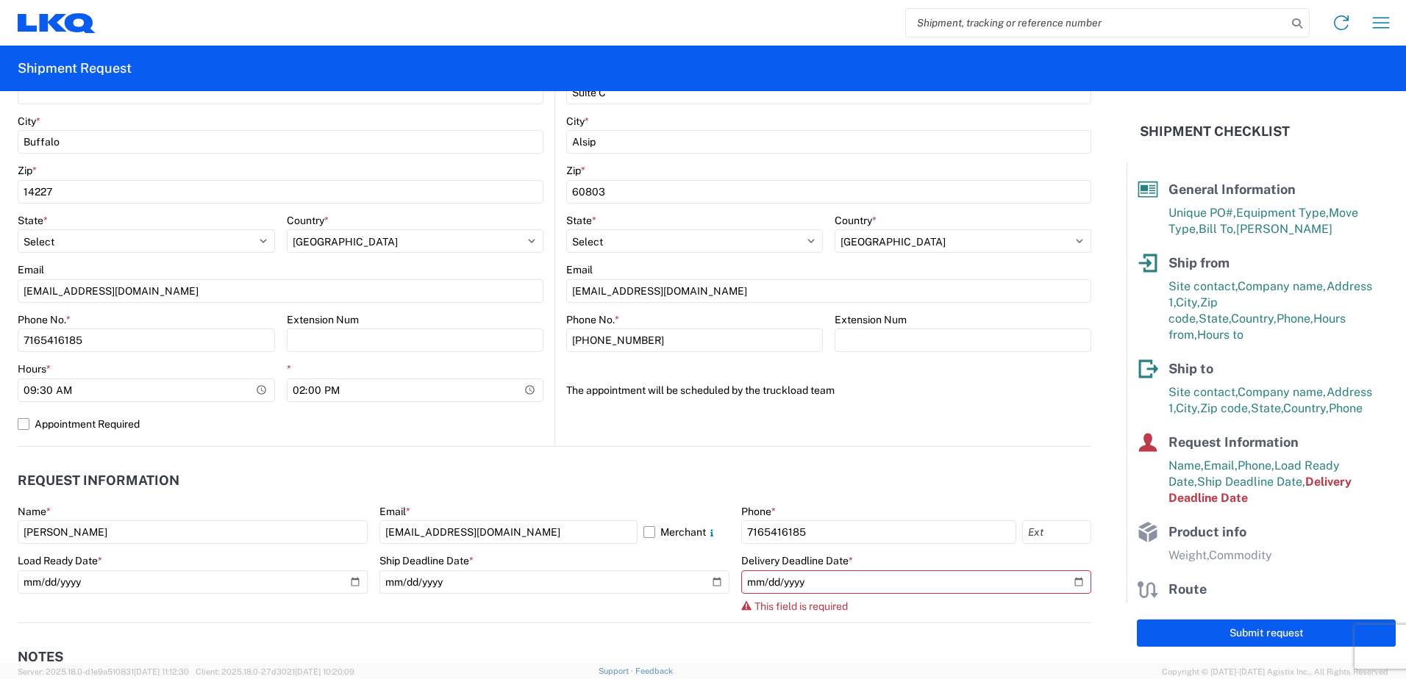
click at [1082, 485] on form "General Information Template PO# 304-#124 Equipment Type * Select 53’ Dry Van F…" at bounding box center [563, 377] width 1127 height 573
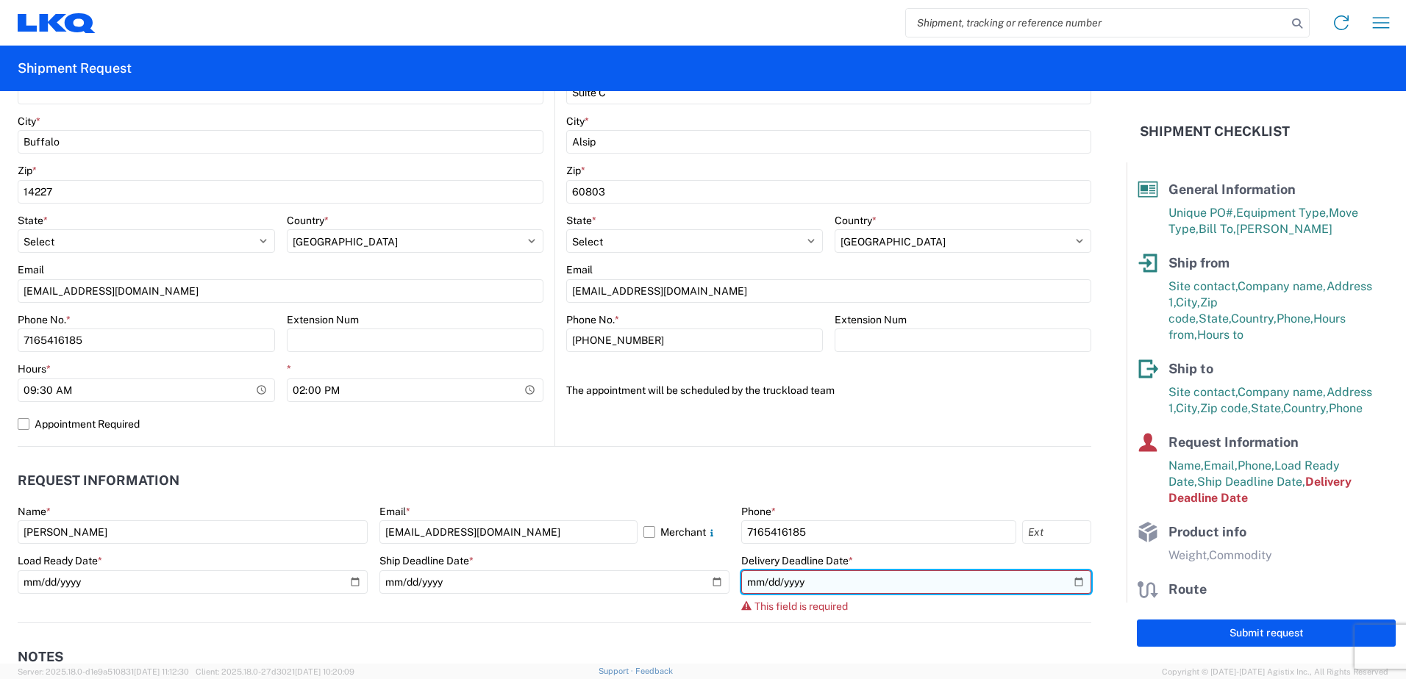
click at [1068, 582] on input "date" at bounding box center [916, 583] width 350 height 24
type input "2025-09-18"
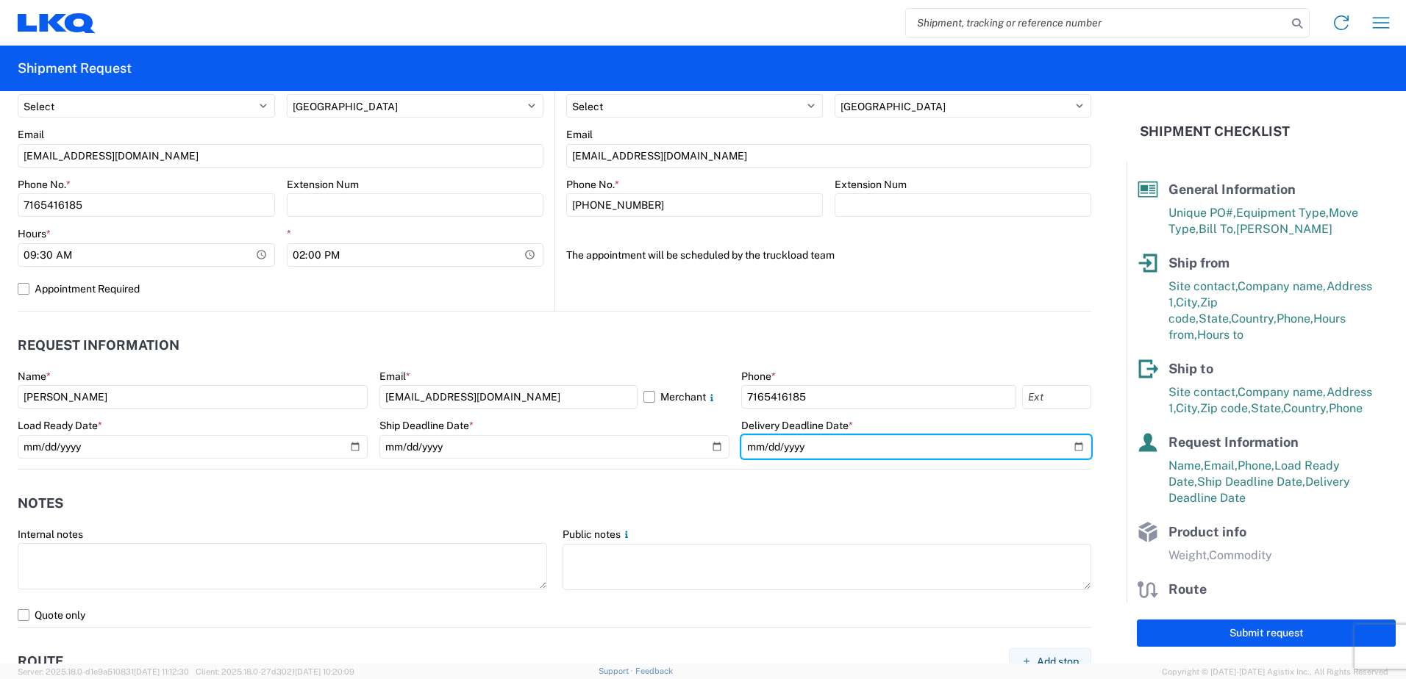
scroll to position [662, 0]
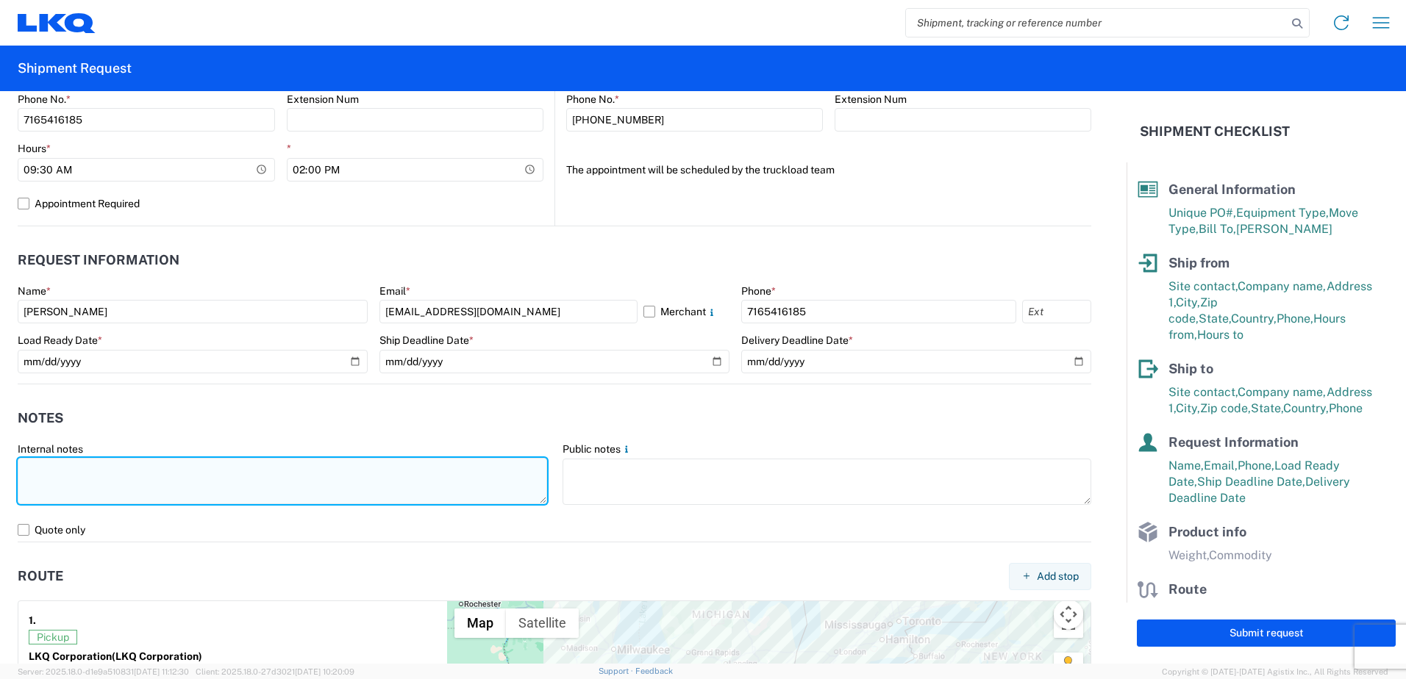
click at [217, 479] on textarea at bounding box center [282, 481] width 529 height 46
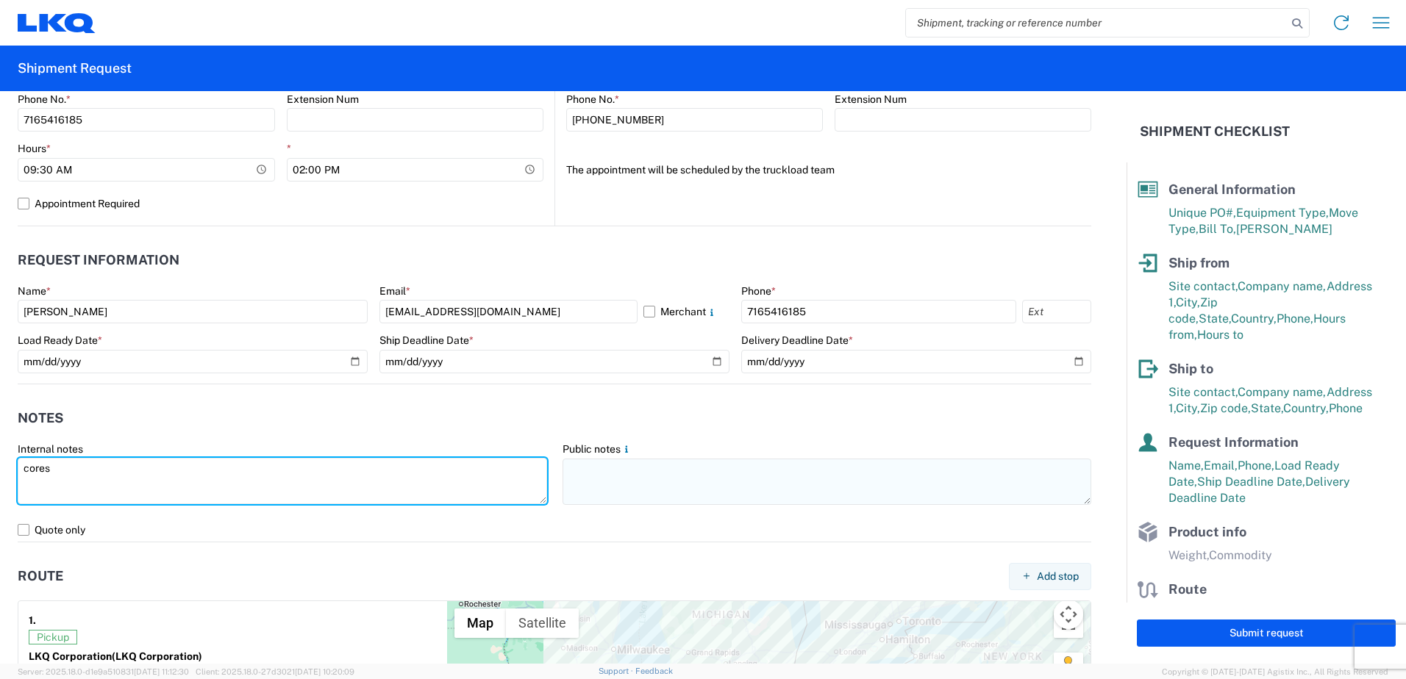
type textarea "cores"
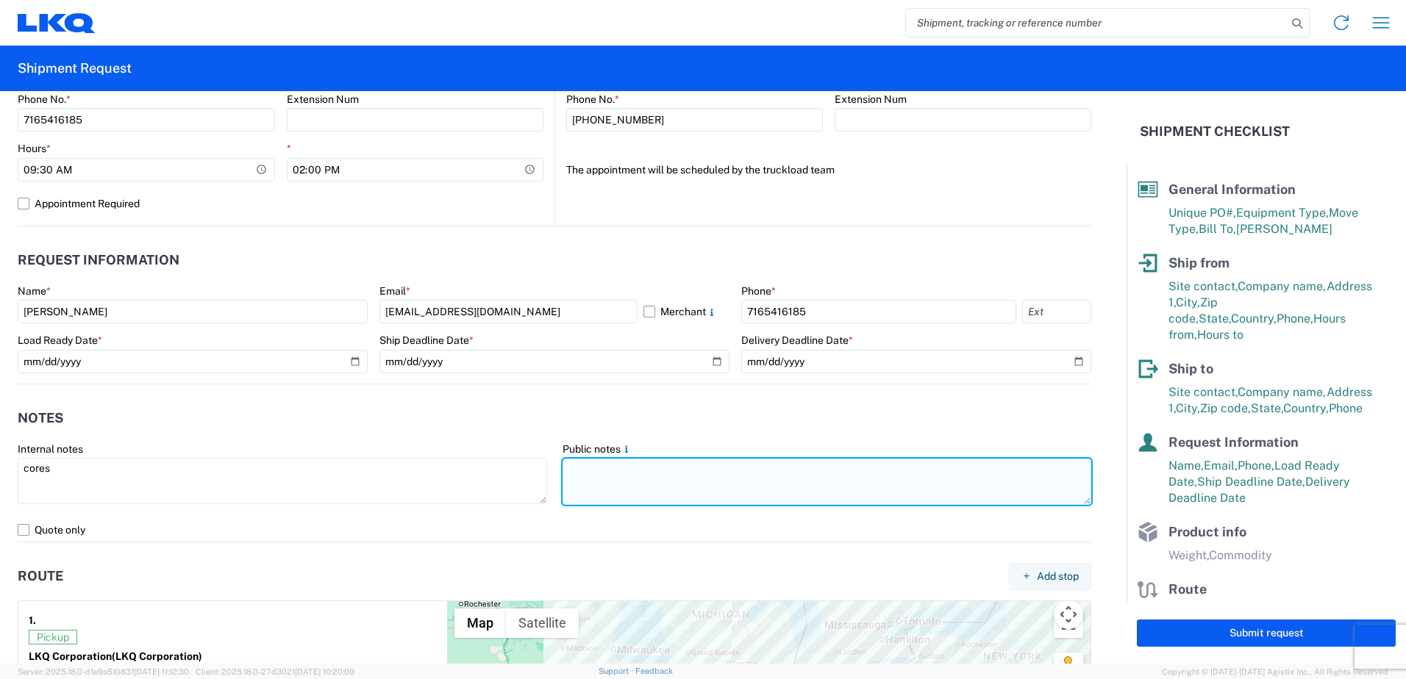
click at [586, 473] on textarea at bounding box center [827, 482] width 529 height 46
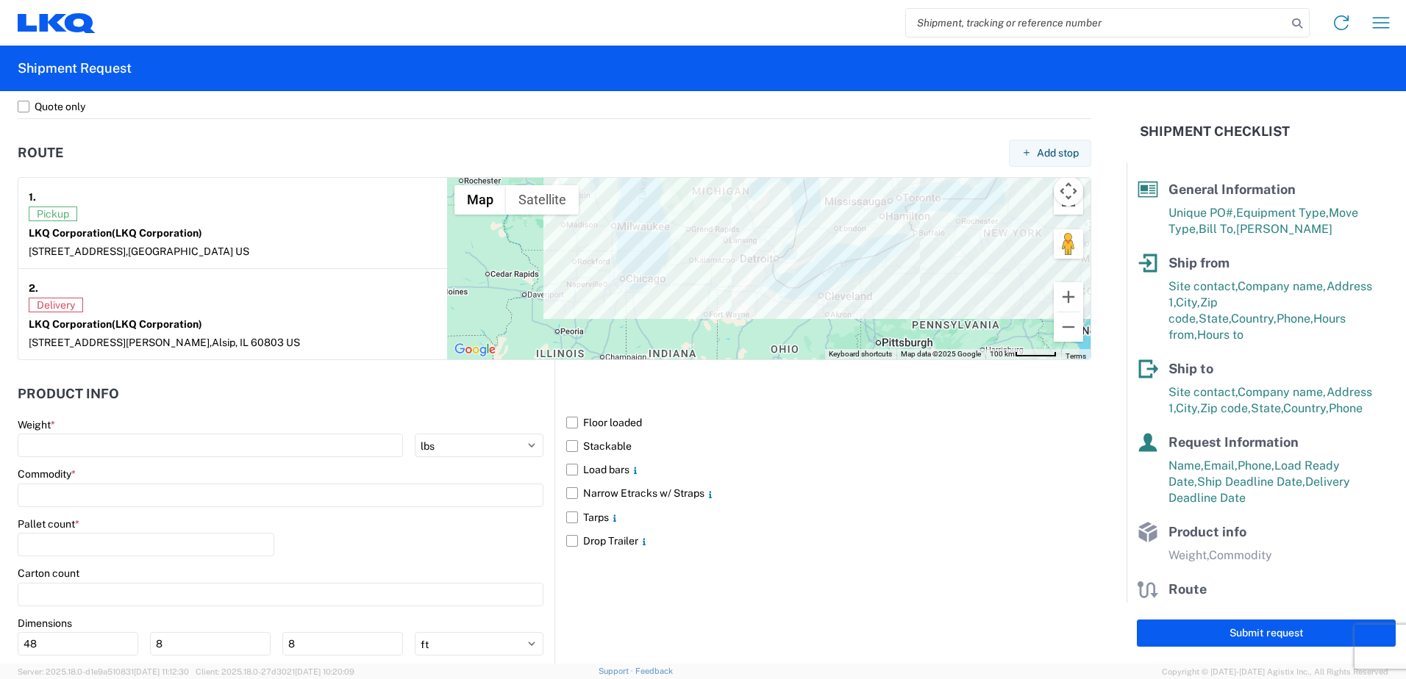
scroll to position [1103, 0]
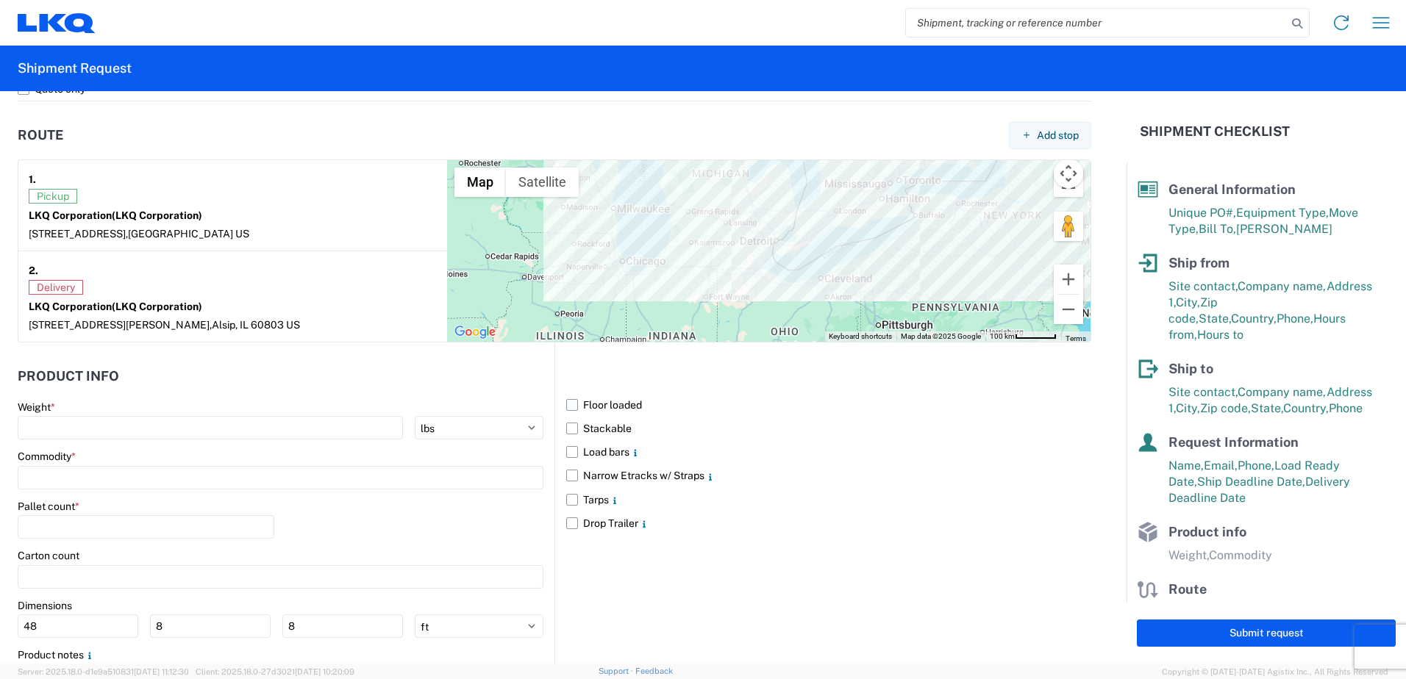
type textarea "cores"
click at [566, 404] on label "Floor loaded" at bounding box center [828, 405] width 525 height 24
click at [0, 0] on input "Floor loaded" at bounding box center [0, 0] width 0 height 0
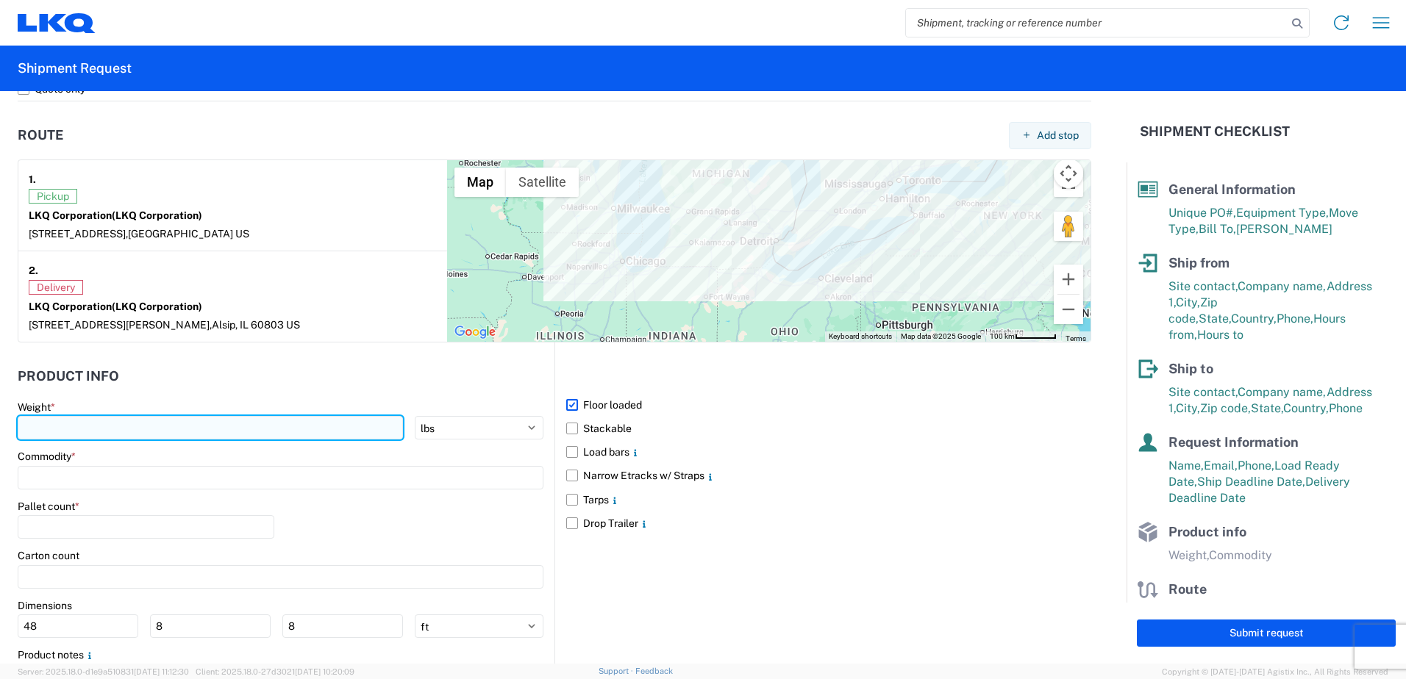
click at [224, 421] on input "number" at bounding box center [210, 428] width 385 height 24
type input "37000"
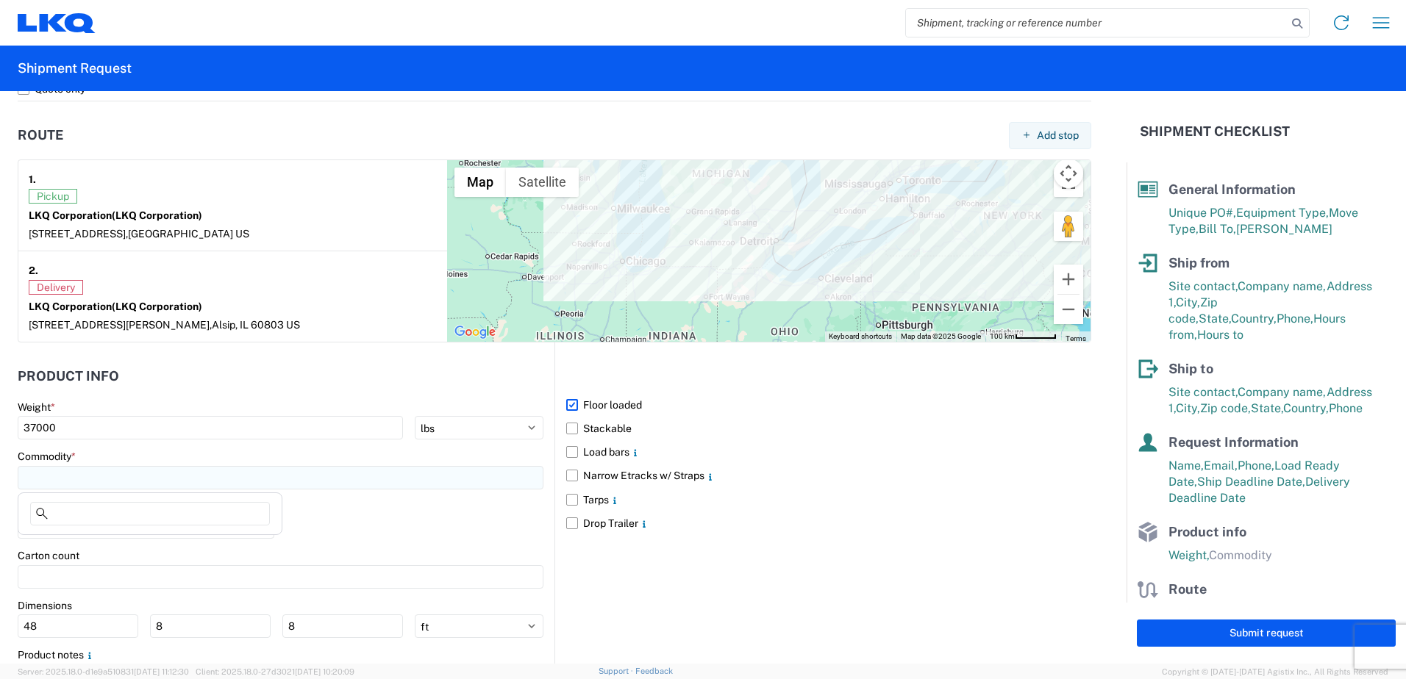
click at [130, 475] on input at bounding box center [281, 478] width 526 height 24
click at [184, 516] on input "cores" at bounding box center [150, 514] width 240 height 24
type input "cores"
click at [321, 525] on div "Pallet count *" at bounding box center [281, 525] width 526 height 50
click at [307, 485] on input at bounding box center [281, 478] width 526 height 24
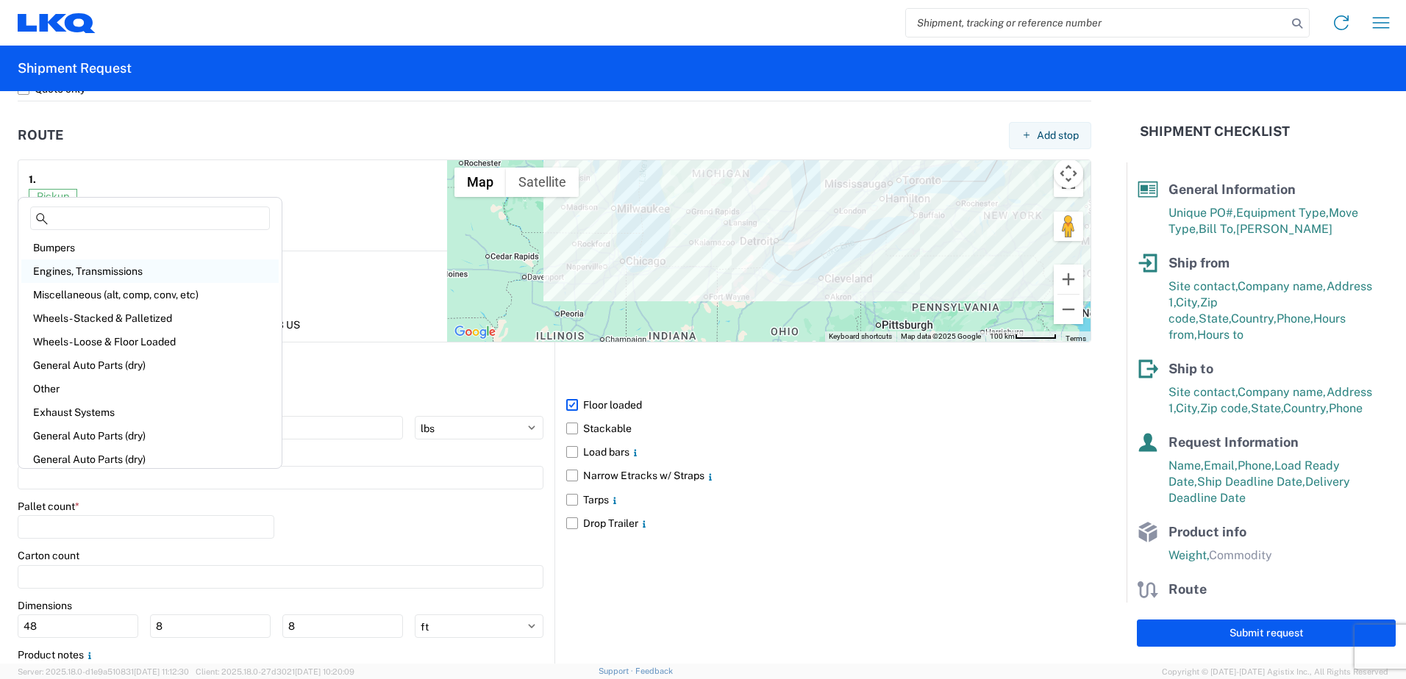
click at [130, 273] on div "Engines, Transmissions" at bounding box center [149, 272] width 257 height 24
type input "Engines, Transmissions"
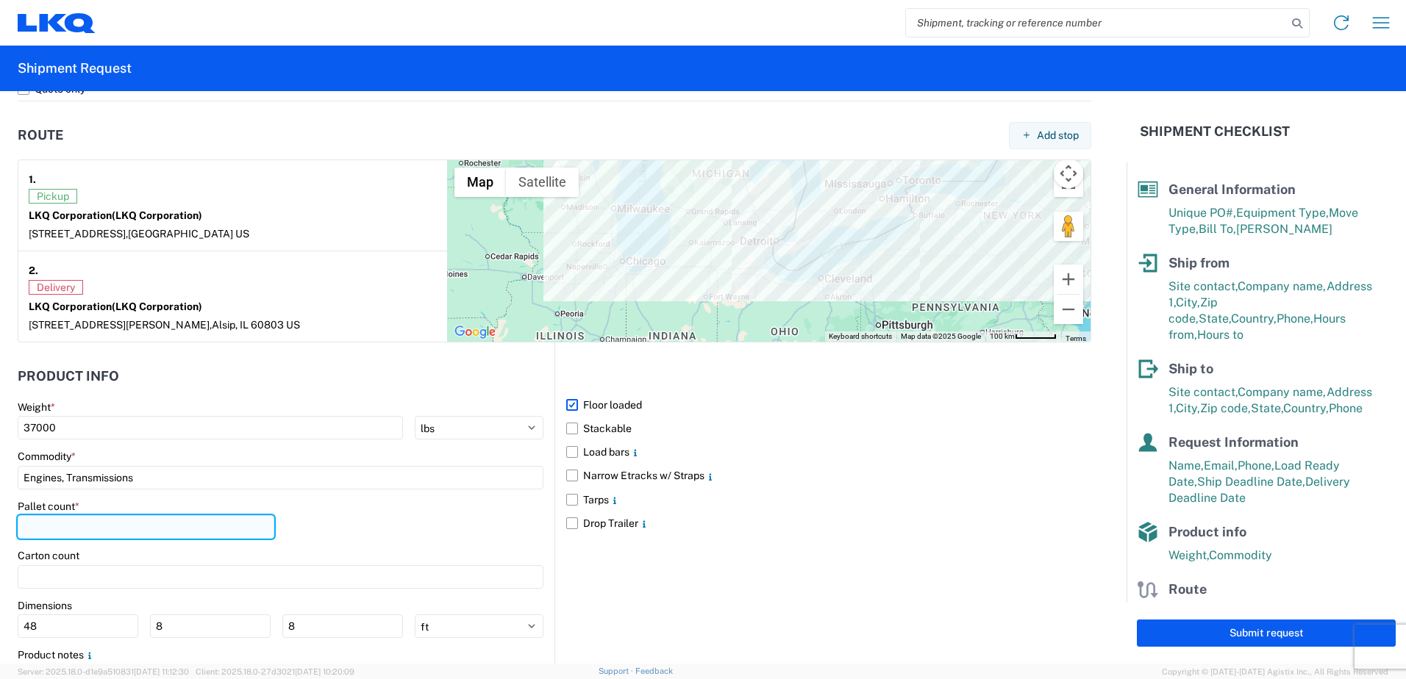
click at [135, 521] on input "number" at bounding box center [146, 527] width 257 height 24
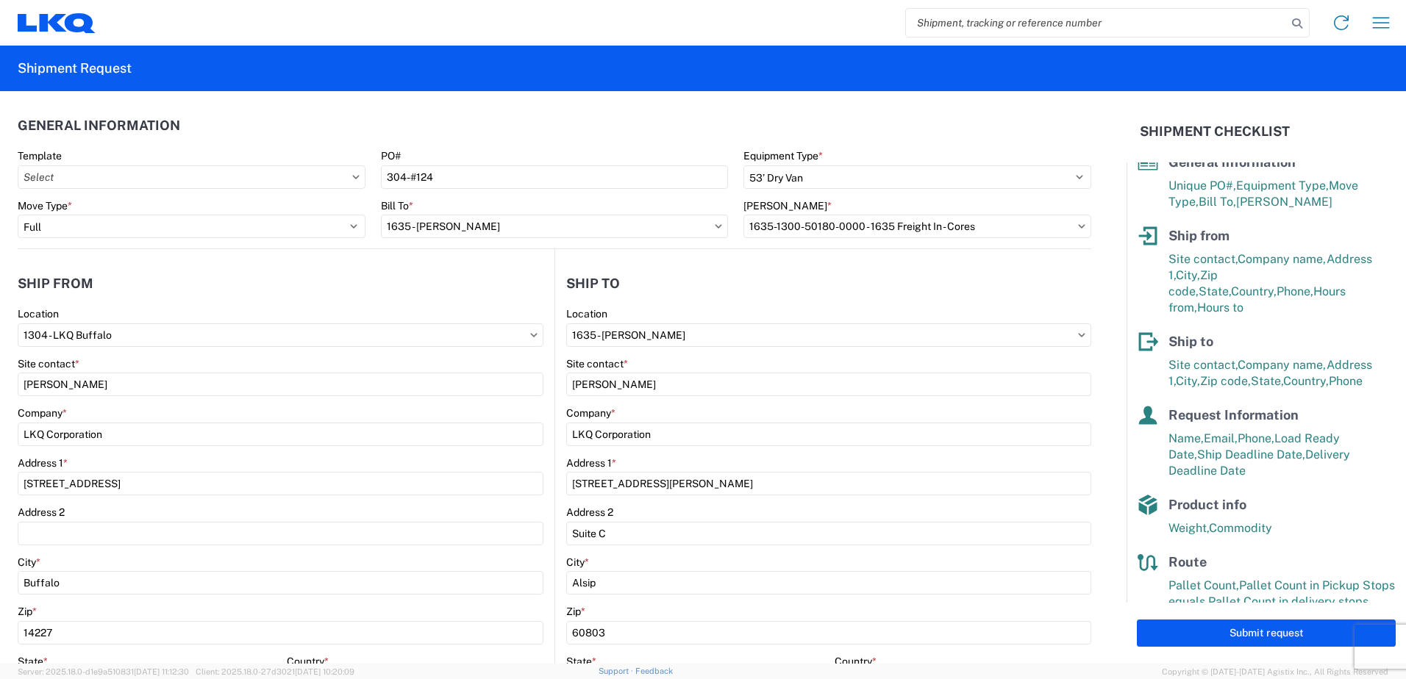
scroll to position [50, 0]
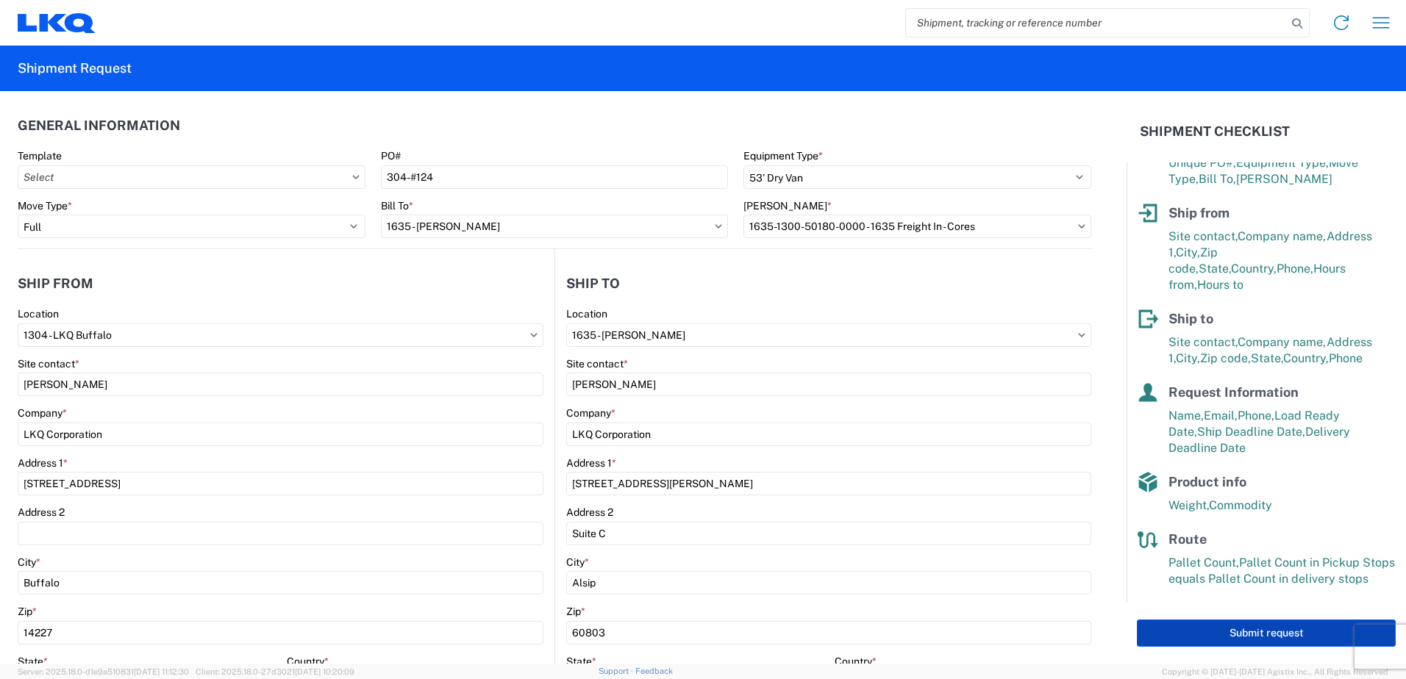
type input "24"
click at [1241, 630] on button "Submit request" at bounding box center [1266, 633] width 259 height 27
select select "US"
